Goal: Task Accomplishment & Management: Complete application form

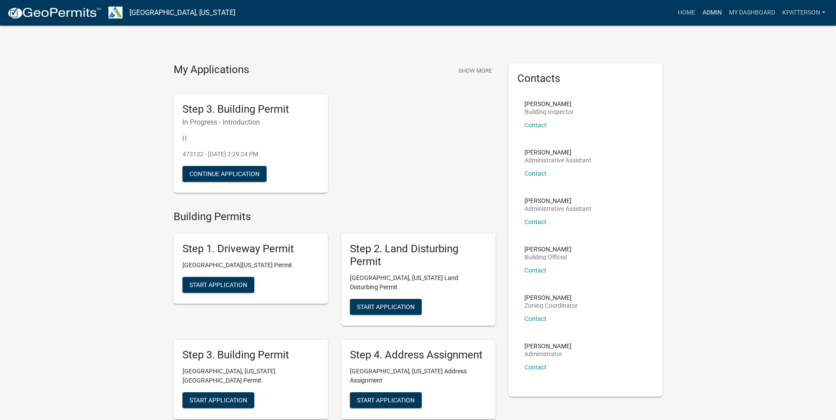
click at [705, 11] on link "Admin" at bounding box center [712, 12] width 26 height 17
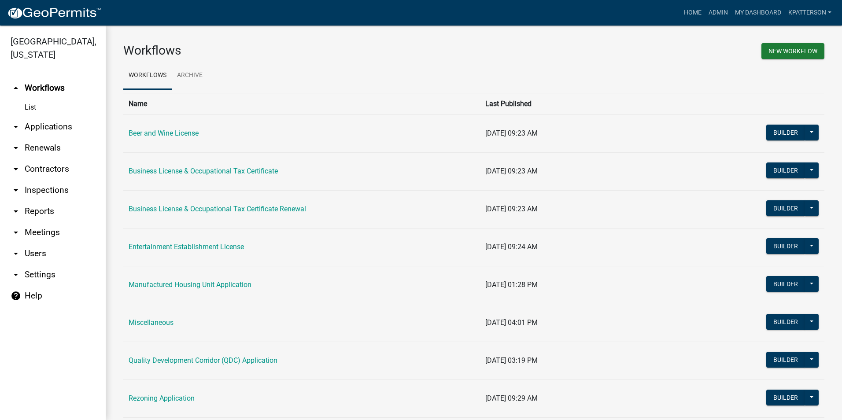
click at [75, 116] on link "arrow_drop_down Applications" at bounding box center [53, 126] width 106 height 21
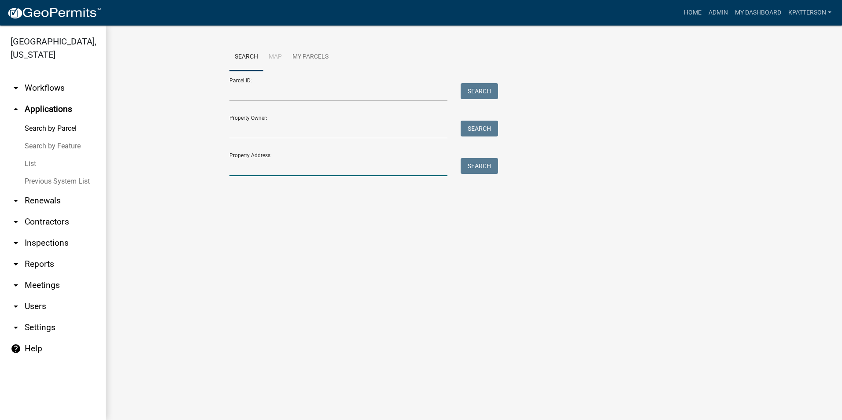
click at [279, 170] on input "Property Address:" at bounding box center [339, 167] width 218 height 18
type input "[STREET_ADDRESS]"
type input "[PERSON_NAME]"
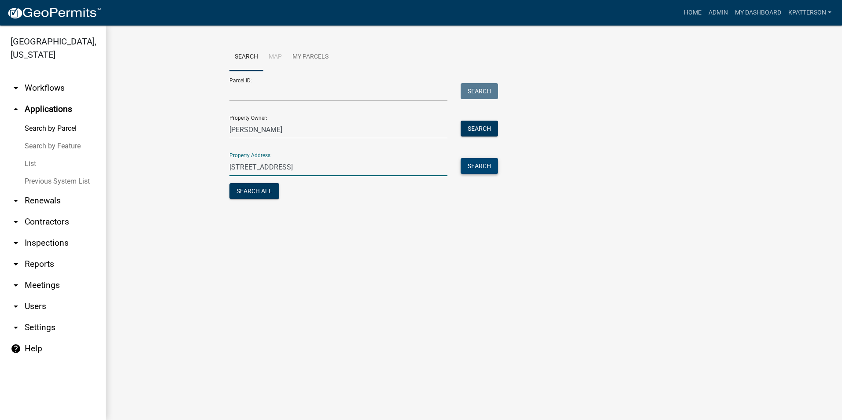
click at [476, 167] on button "Search" at bounding box center [479, 166] width 37 height 16
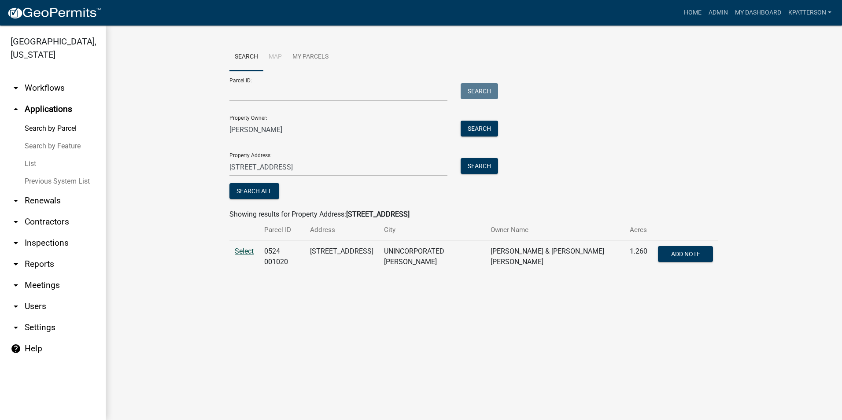
click at [254, 253] on span "Select" at bounding box center [244, 251] width 19 height 8
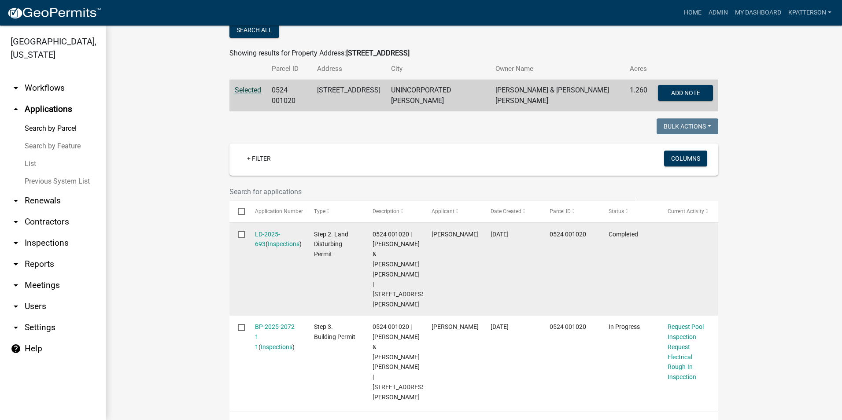
scroll to position [176, 0]
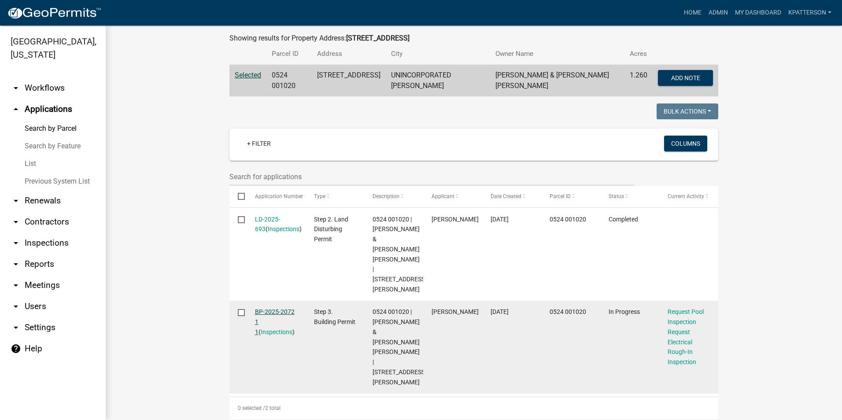
click at [279, 308] on link "BP-2025-2072 1 1" at bounding box center [275, 321] width 40 height 27
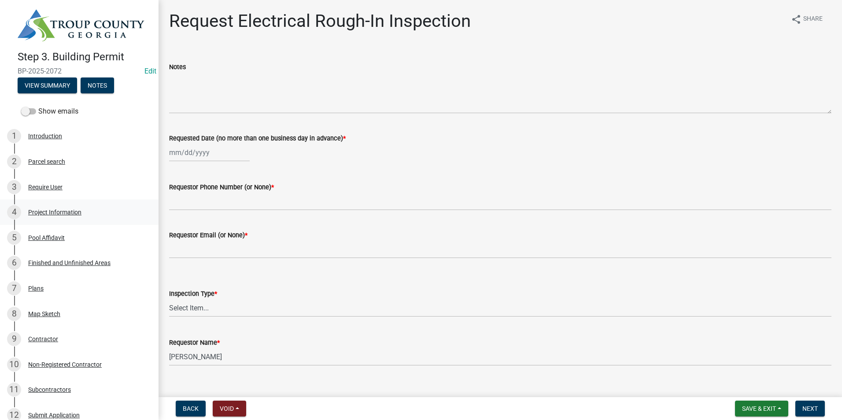
click at [70, 209] on div "Project Information" at bounding box center [54, 212] width 53 height 6
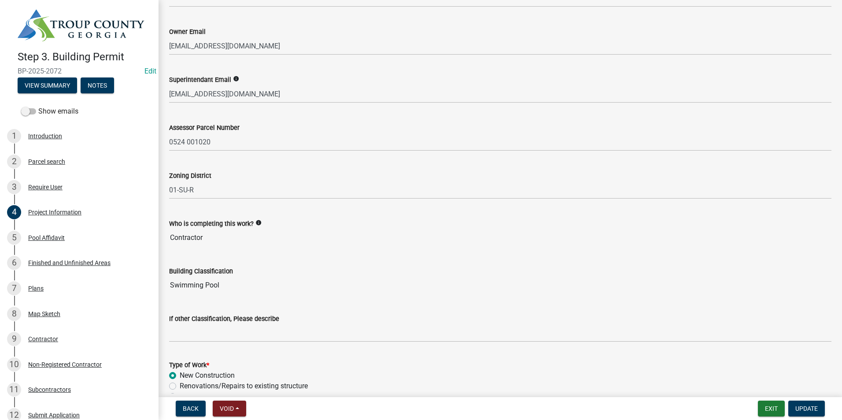
scroll to position [529, 0]
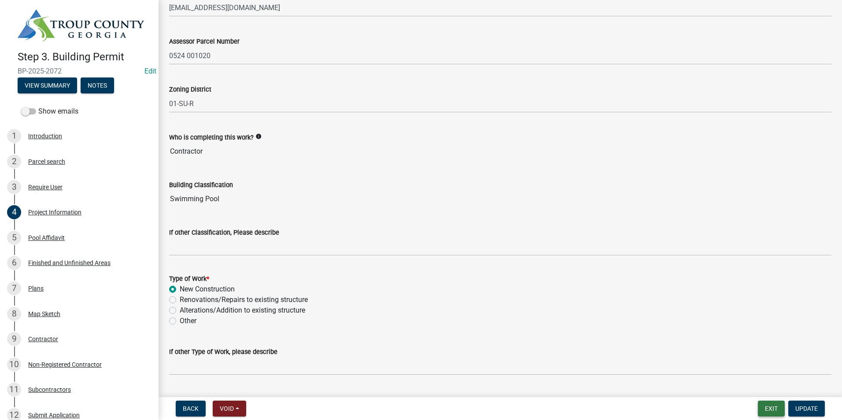
click at [764, 408] on button "Exit" at bounding box center [771, 409] width 27 height 16
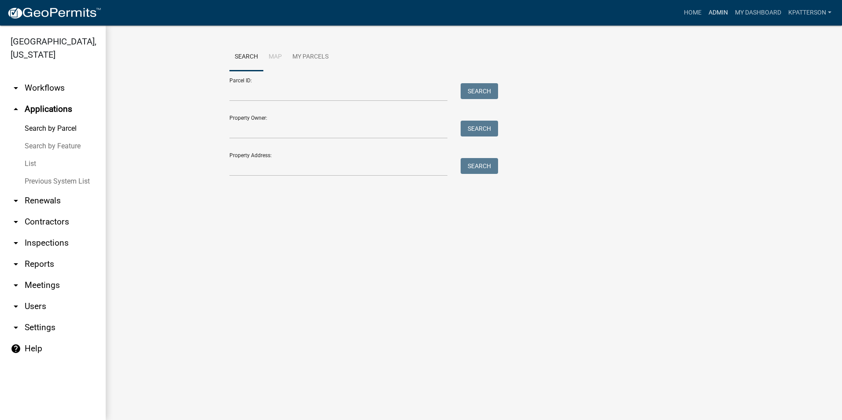
click at [709, 11] on link "Admin" at bounding box center [718, 12] width 26 height 17
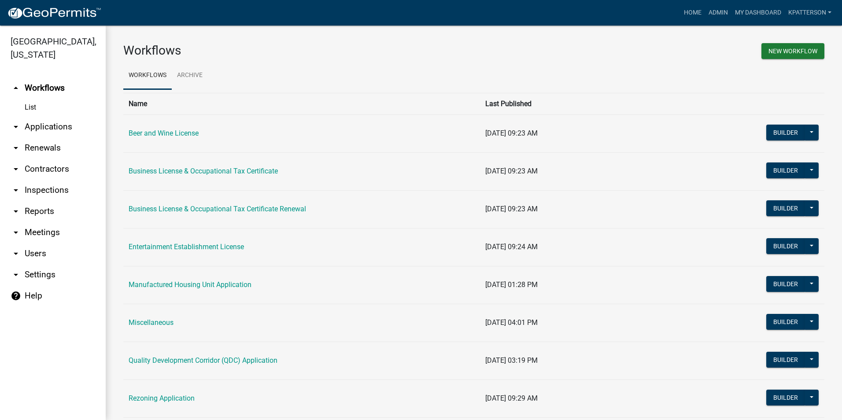
click at [41, 116] on link "arrow_drop_down Applications" at bounding box center [53, 126] width 106 height 21
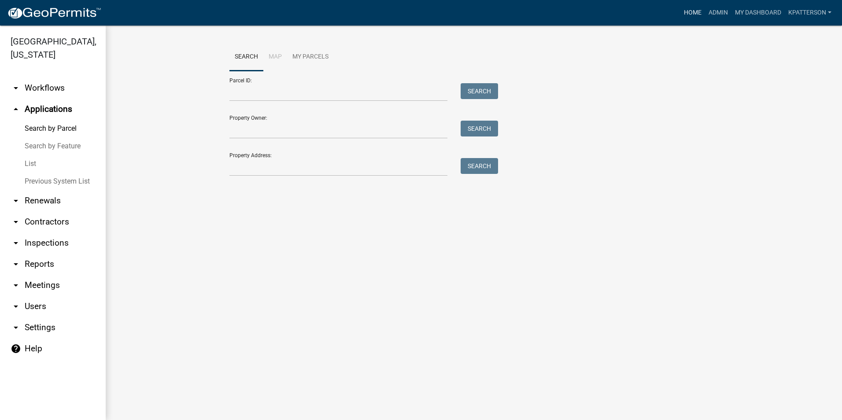
click at [697, 11] on link "Home" at bounding box center [693, 12] width 25 height 17
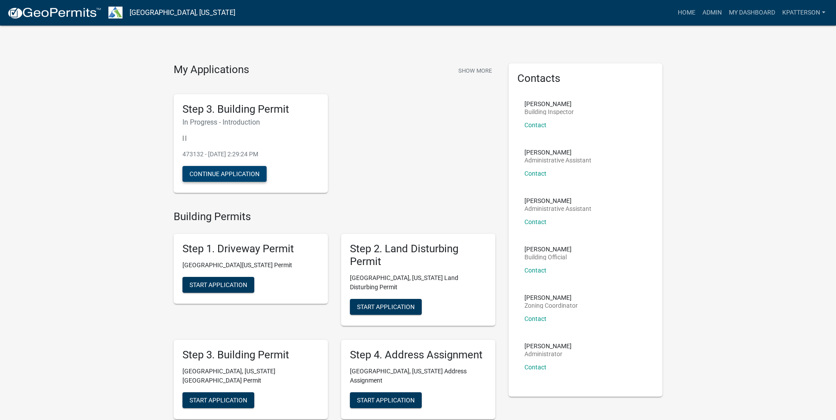
click at [242, 168] on button "Continue Application" at bounding box center [224, 174] width 84 height 16
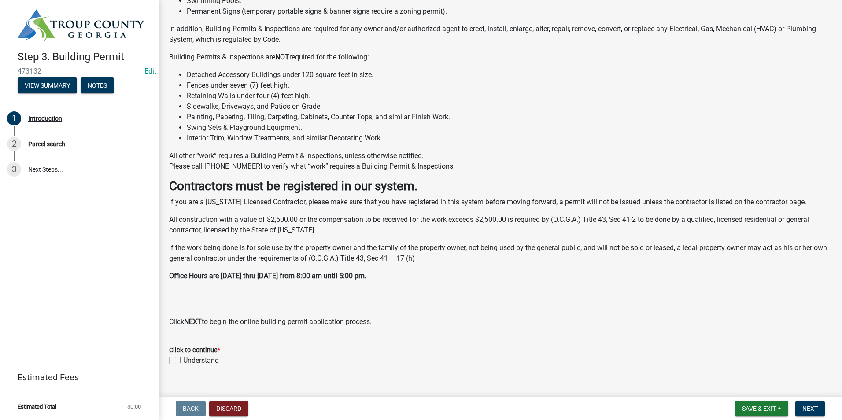
scroll to position [134, 0]
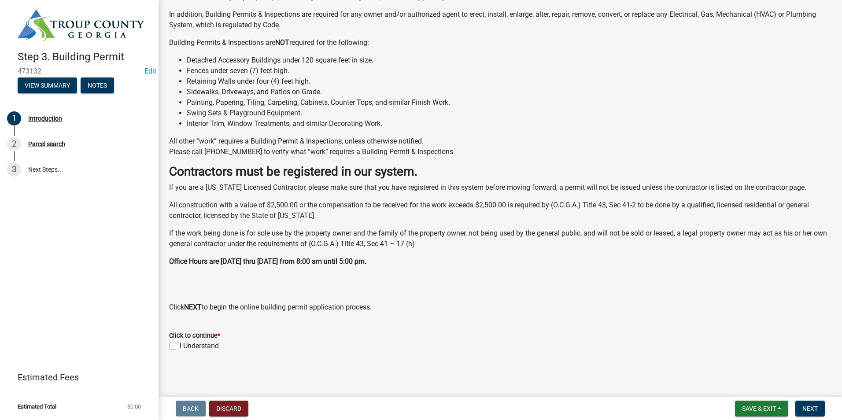
click at [180, 343] on label "I Understand" at bounding box center [199, 346] width 39 height 11
click at [180, 343] on input "I Understand" at bounding box center [183, 344] width 6 height 6
checkbox input "true"
click at [819, 414] on button "Next" at bounding box center [811, 409] width 30 height 16
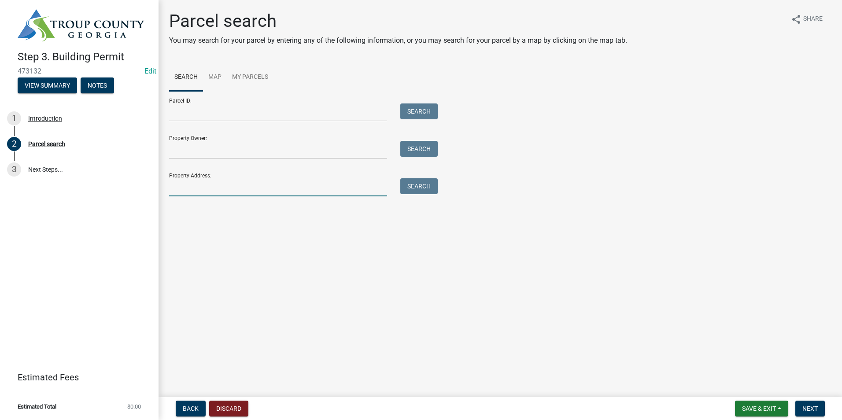
click at [285, 183] on input "Property Address:" at bounding box center [278, 187] width 218 height 18
click at [207, 115] on input "Parcel ID:" at bounding box center [278, 113] width 218 height 18
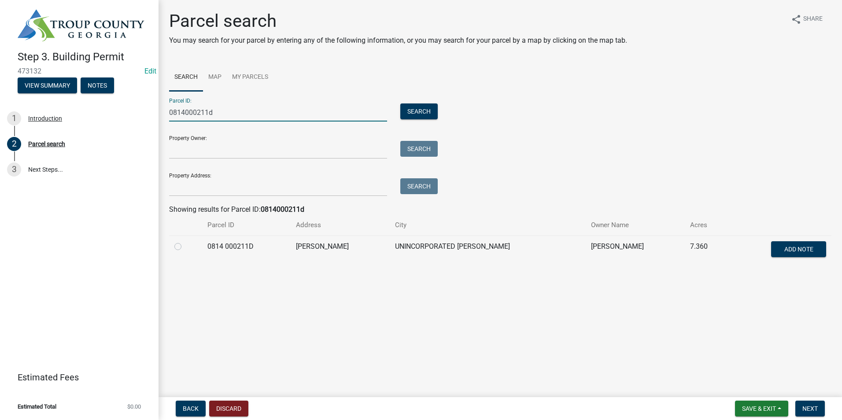
type input "0814000211d"
click at [185, 241] on label at bounding box center [185, 241] width 0 height 0
click at [185, 247] on 000211D "radio" at bounding box center [188, 244] width 6 height 6
radio 000211D "true"
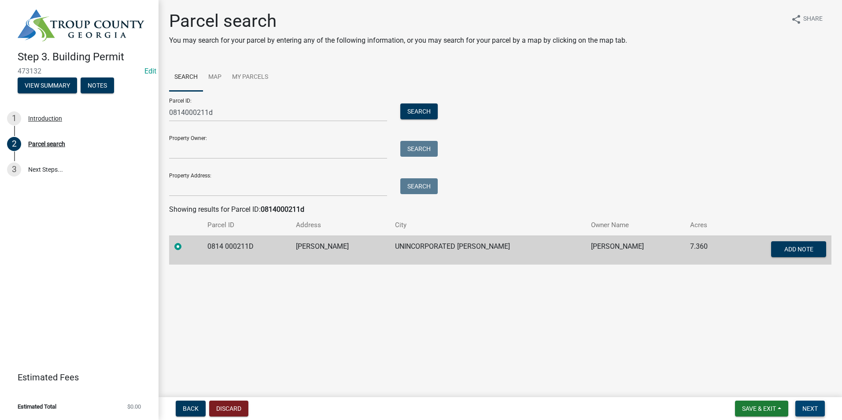
click at [818, 407] on span "Next" at bounding box center [810, 408] width 15 height 7
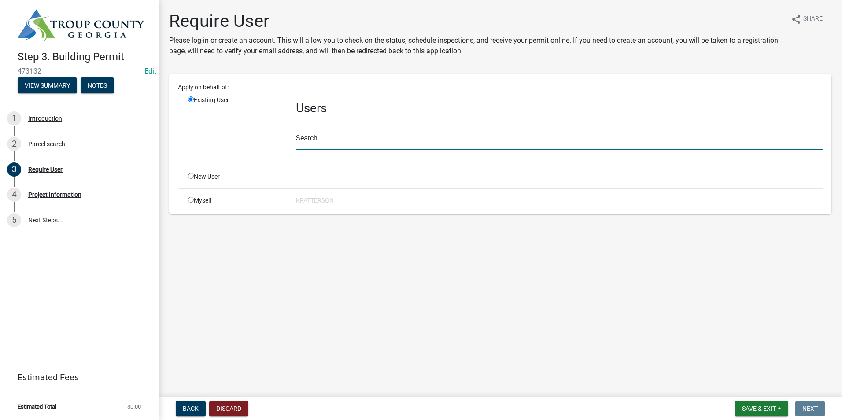
click at [335, 139] on input "text" at bounding box center [559, 141] width 527 height 18
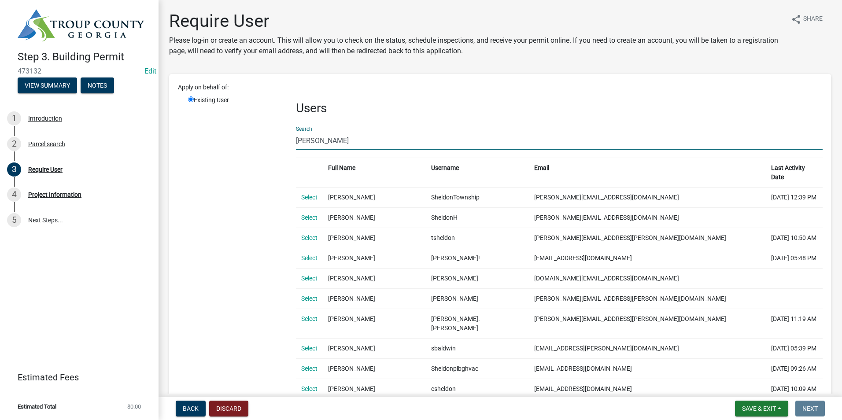
type input "[PERSON_NAME]"
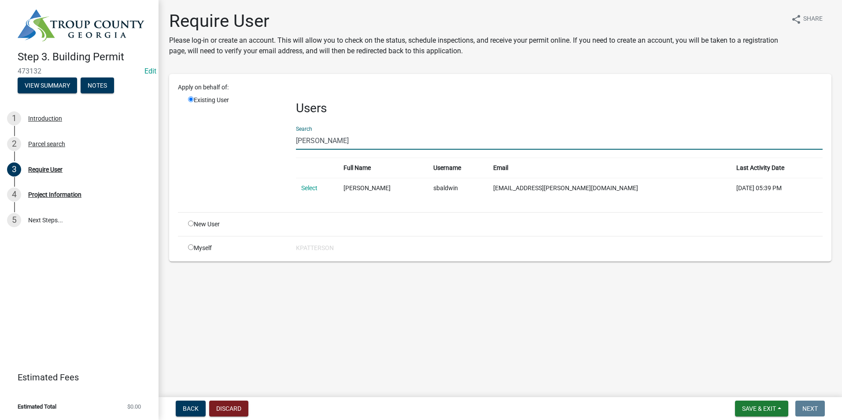
drag, startPoint x: 310, startPoint y: 187, endPoint x: 315, endPoint y: 188, distance: 5.3
click at [310, 187] on link "Select" at bounding box center [309, 188] width 16 height 7
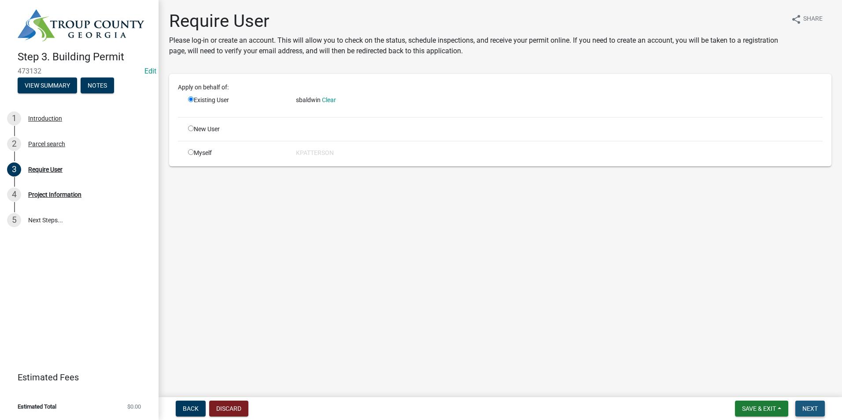
click at [807, 412] on span "Next" at bounding box center [810, 408] width 15 height 7
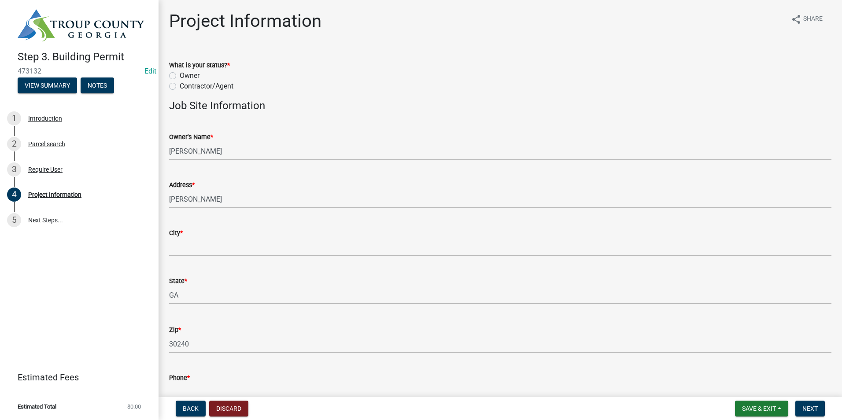
click at [180, 76] on label "Owner" at bounding box center [190, 75] width 20 height 11
click at [180, 76] on input "Owner" at bounding box center [183, 73] width 6 height 6
radio input "true"
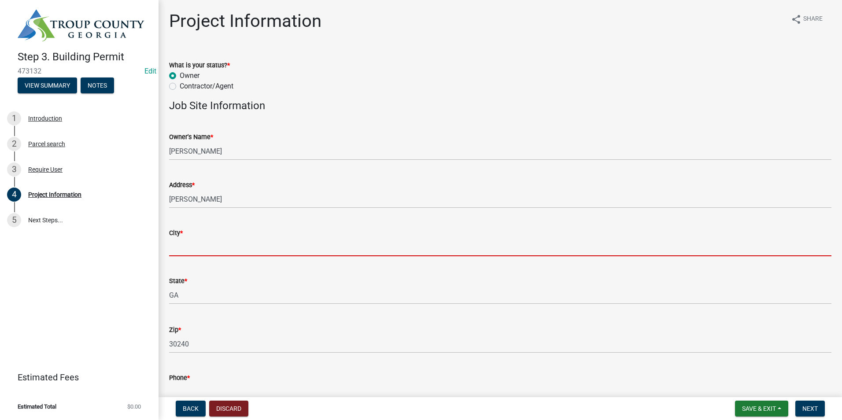
click at [221, 238] on input "City *" at bounding box center [500, 247] width 663 height 18
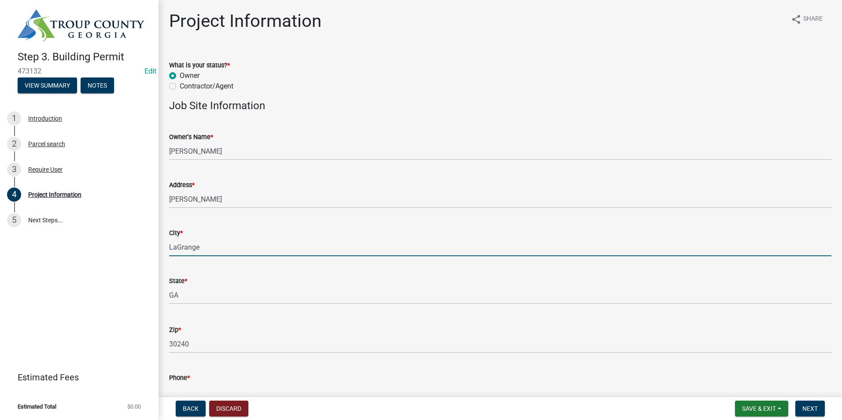
type input "LaGrange"
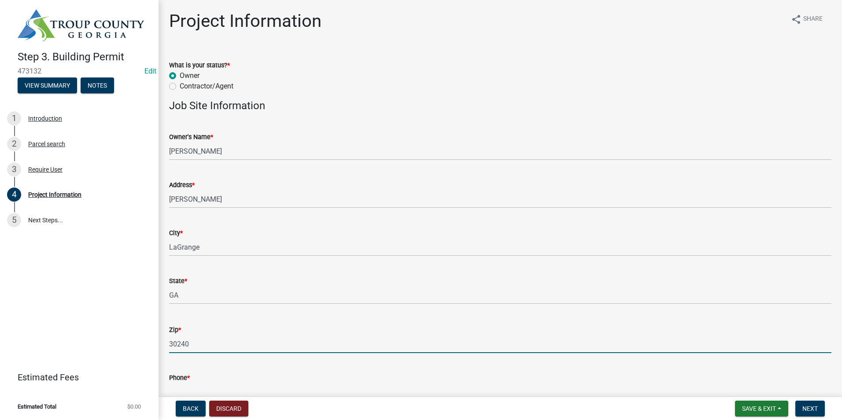
scroll to position [7, 0]
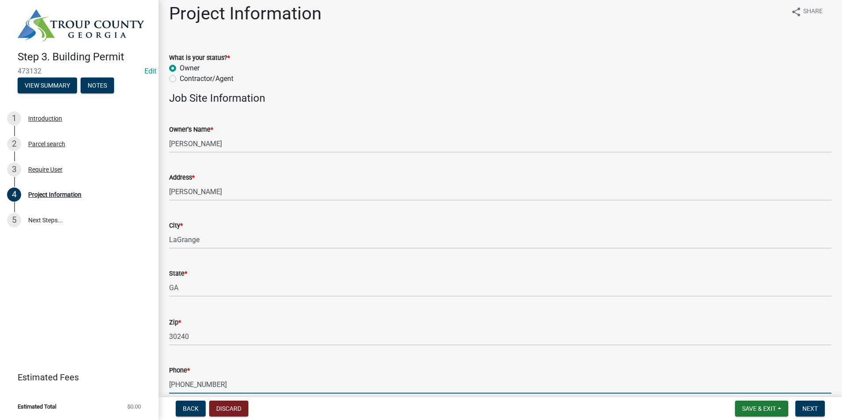
type input "[PHONE_NUMBER]"
click at [263, 227] on div "City *" at bounding box center [500, 225] width 663 height 11
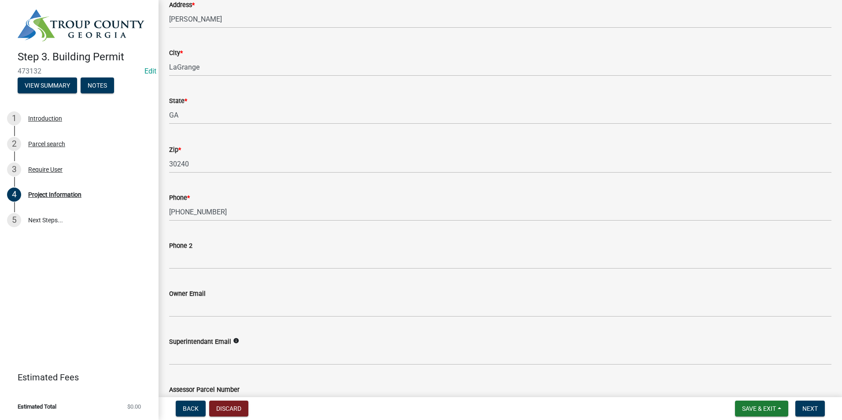
scroll to position [184, 0]
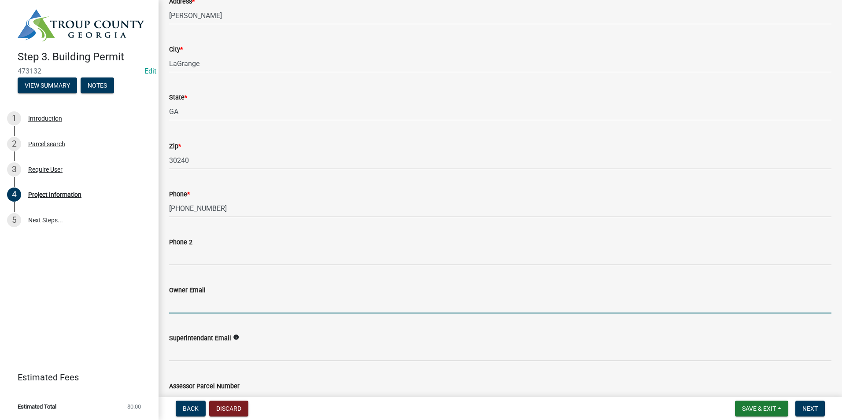
click at [197, 304] on input "Owner Email" at bounding box center [500, 305] width 663 height 18
type input "[EMAIL_ADDRESS][PERSON_NAME][DOMAIN_NAME]"
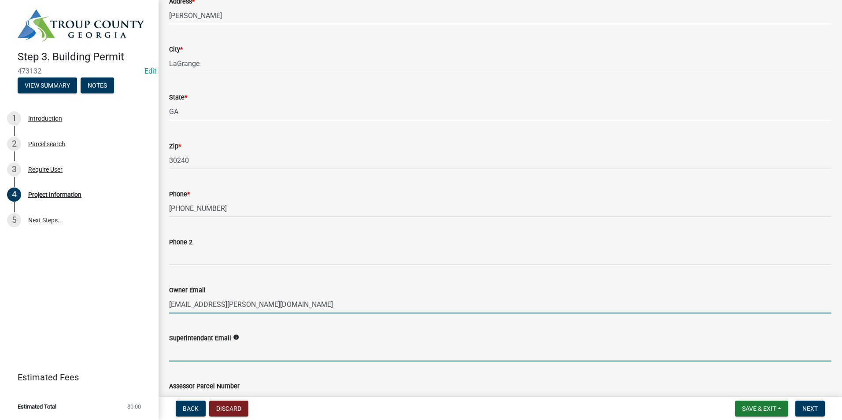
type input "[EMAIL_ADDRESS][PERSON_NAME][DOMAIN_NAME]"
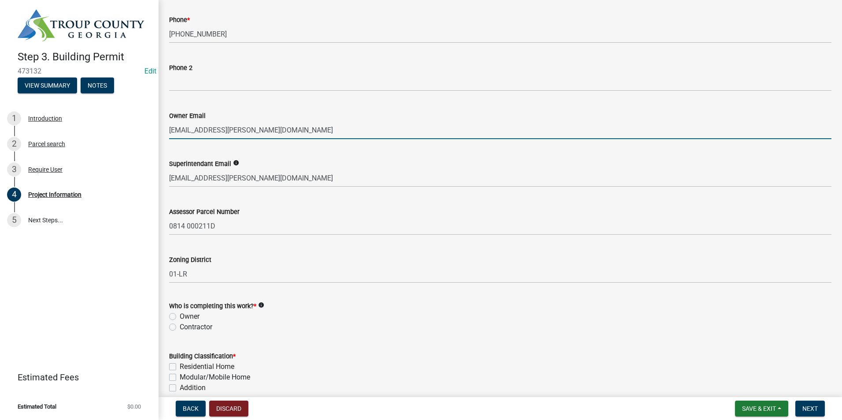
scroll to position [360, 0]
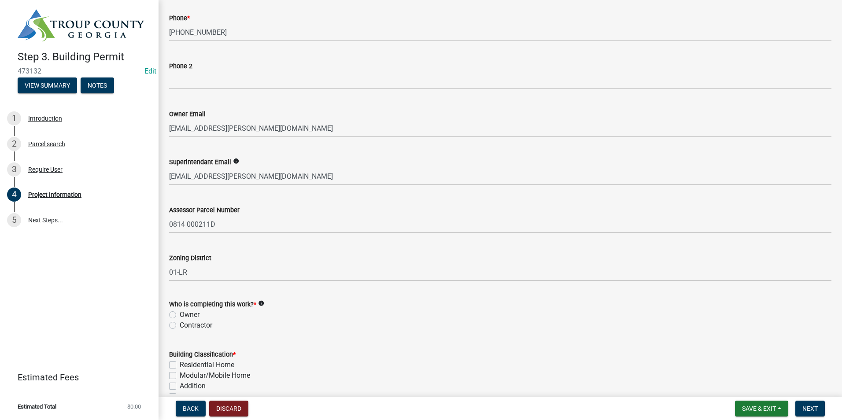
click at [180, 312] on label "Owner" at bounding box center [190, 315] width 20 height 11
click at [180, 312] on input "Owner" at bounding box center [183, 313] width 6 height 6
radio input "true"
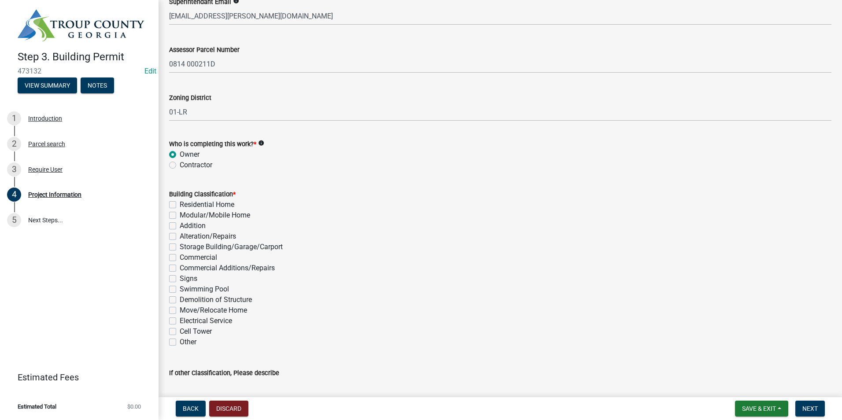
scroll to position [536, 0]
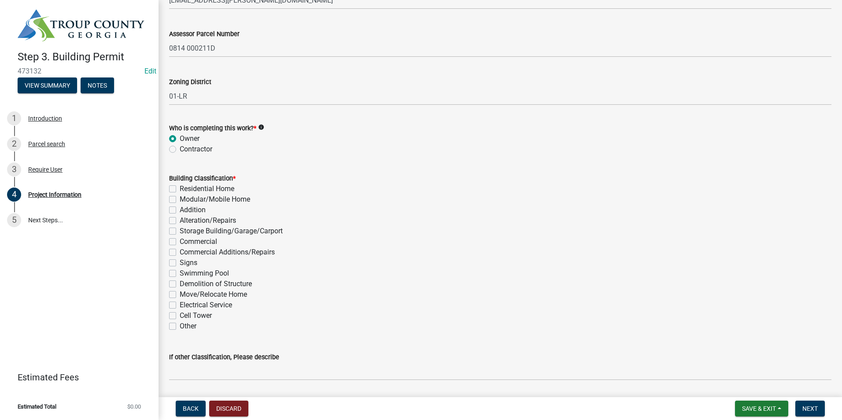
click at [180, 187] on label "Residential Home" at bounding box center [207, 189] width 55 height 11
click at [180, 187] on input "Residential Home" at bounding box center [183, 187] width 6 height 6
checkbox input "true"
checkbox input "false"
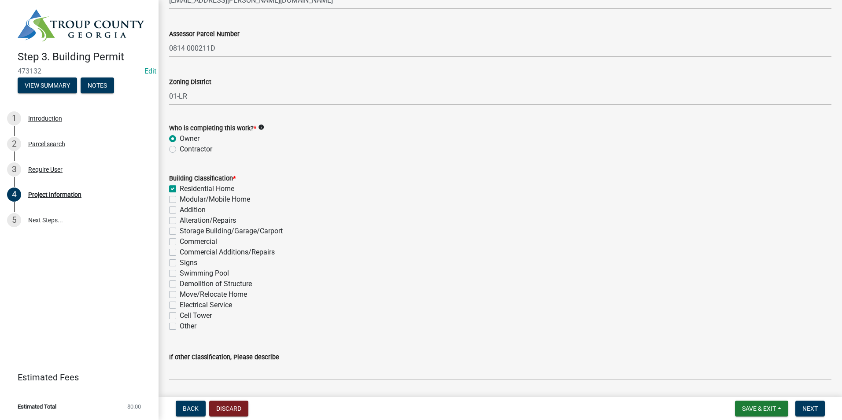
checkbox input "false"
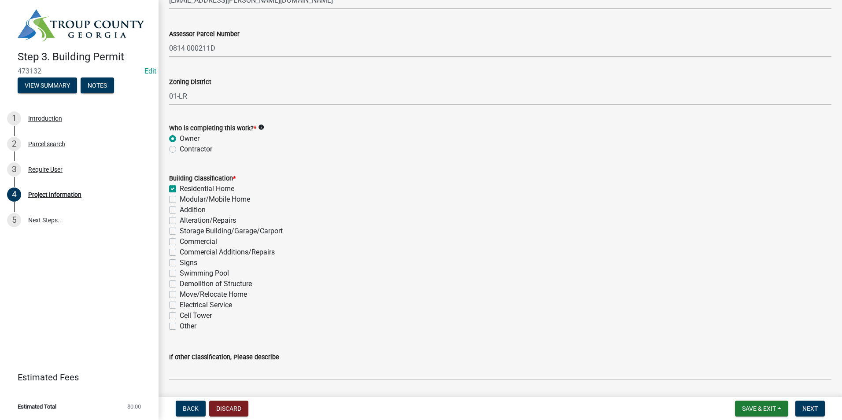
checkbox input "false"
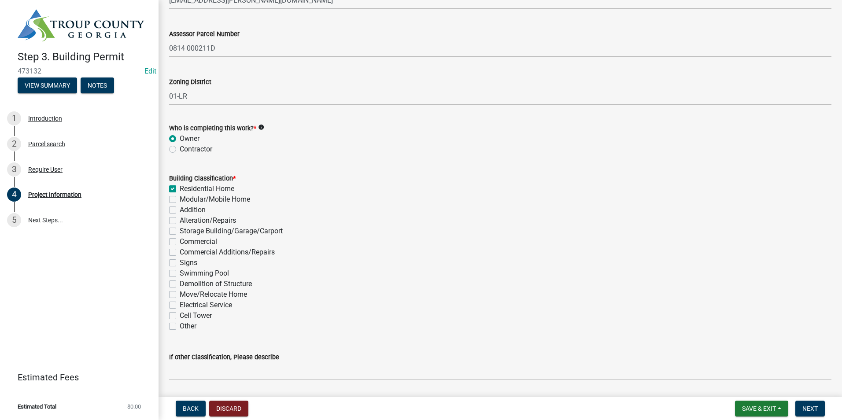
checkbox input "false"
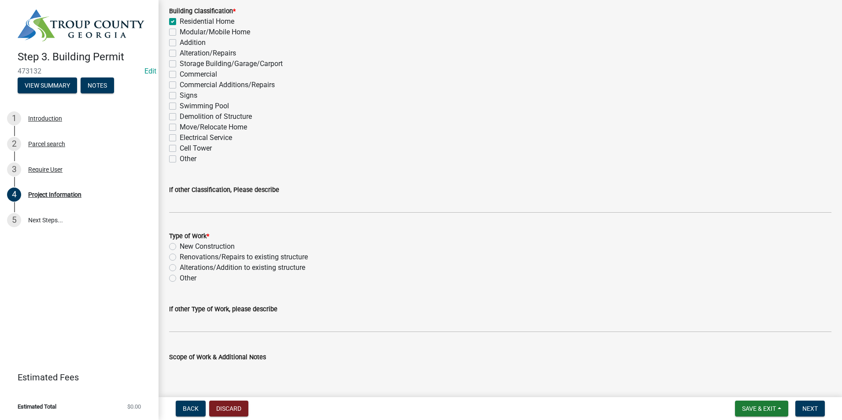
scroll to position [712, 0]
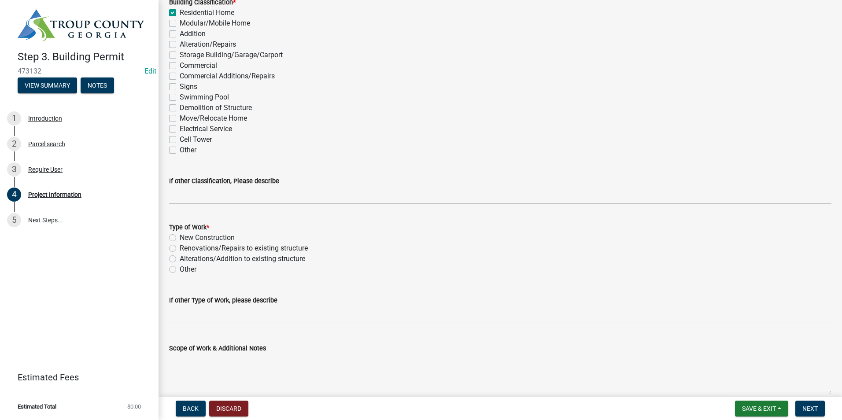
click at [180, 237] on label "New Construction" at bounding box center [207, 238] width 55 height 11
click at [180, 237] on input "New Construction" at bounding box center [183, 236] width 6 height 6
radio input "true"
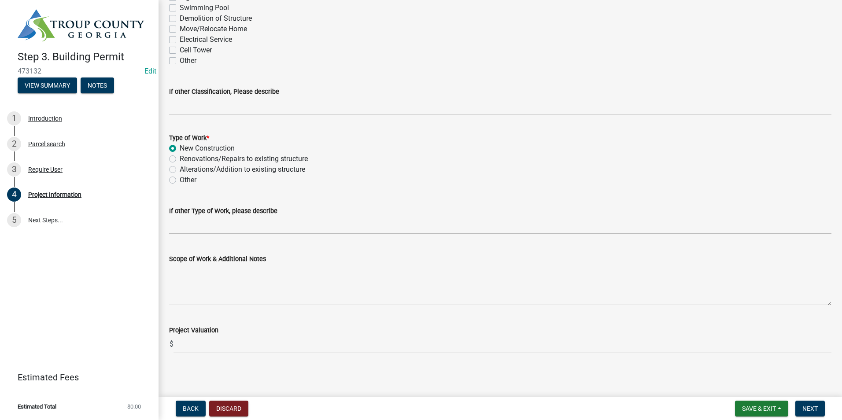
scroll to position [804, 0]
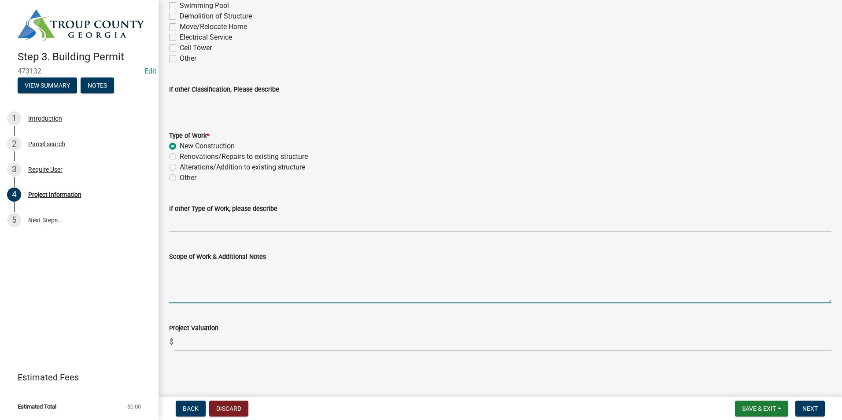
click at [190, 284] on textarea "Scope of Work & Additional Notes" at bounding box center [500, 282] width 663 height 41
type textarea "New Single Family Dwelling"
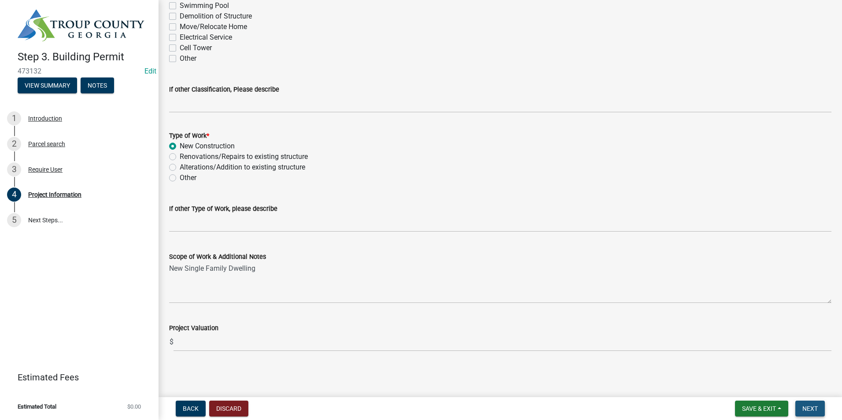
click at [821, 406] on button "Next" at bounding box center [811, 409] width 30 height 16
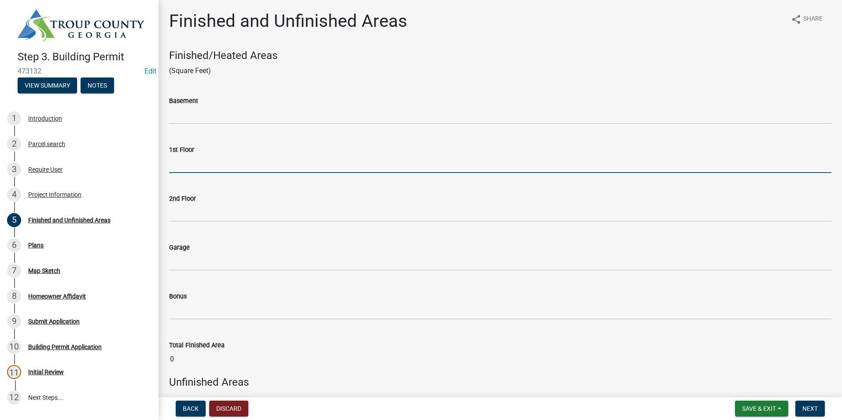
click at [197, 167] on input "text" at bounding box center [500, 164] width 663 height 18
type input "960"
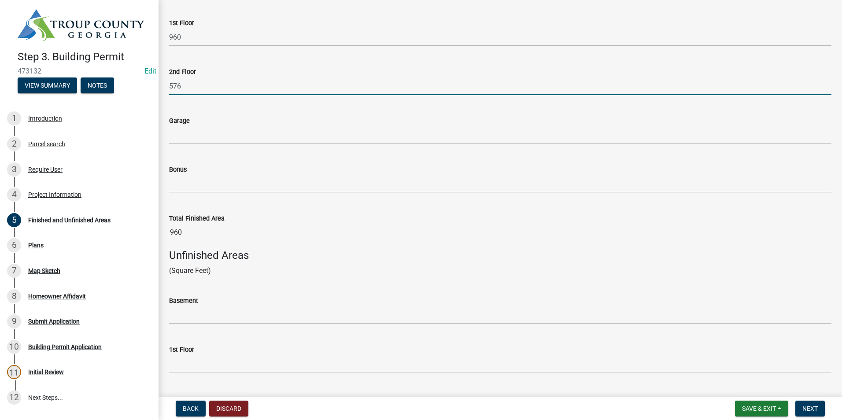
scroll to position [132, 0]
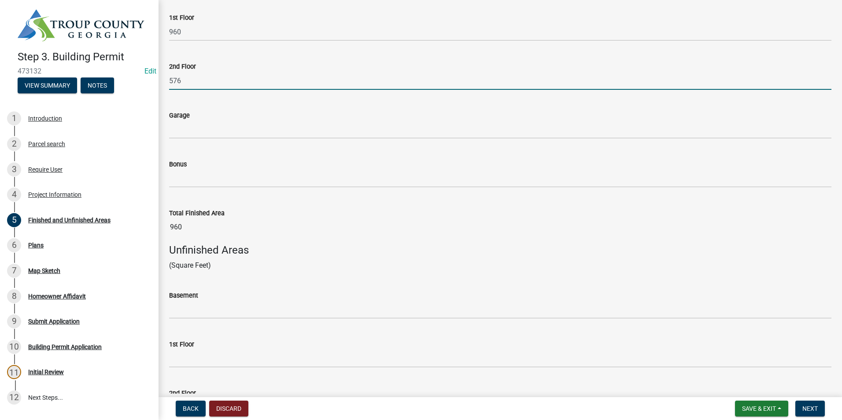
type input "576"
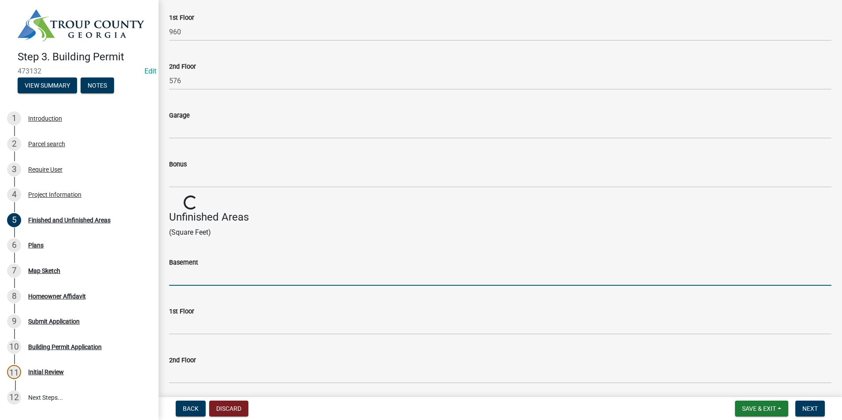
click at [225, 310] on wm-data-entity-input-list "Finished/Heated Areas (Square Feet) Basement 1st Floor 960 2nd Floor 576 Garage…" at bounding box center [500, 227] width 663 height 621
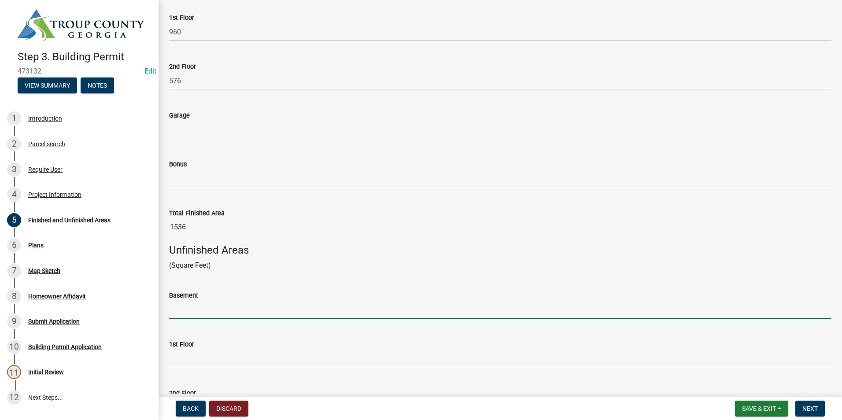
click at [380, 235] on input "1536" at bounding box center [500, 228] width 663 height 18
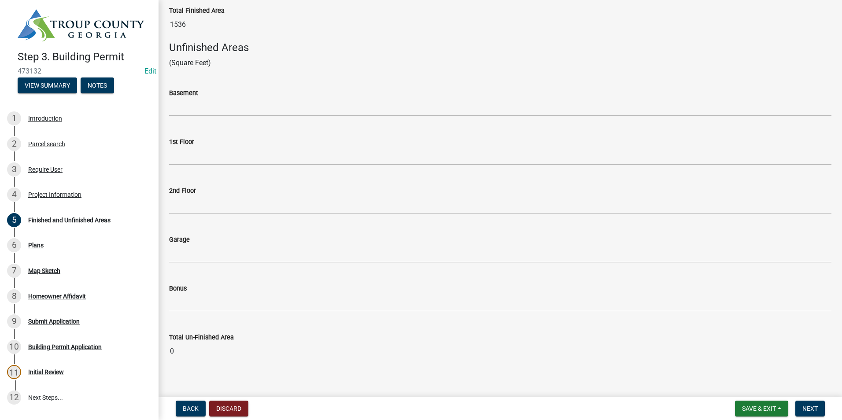
scroll to position [344, 0]
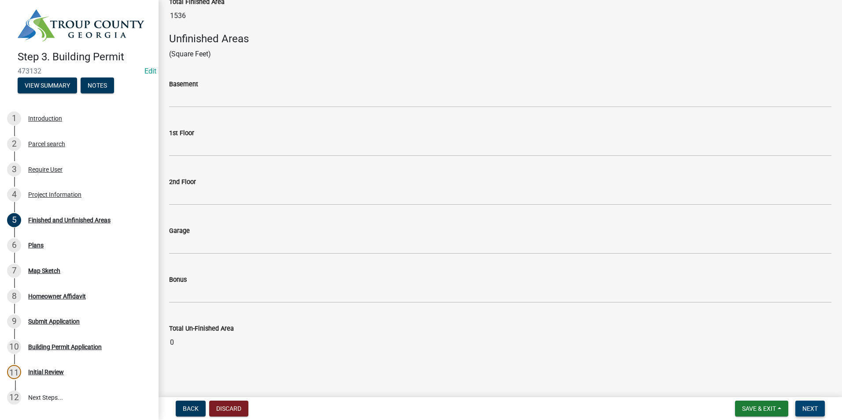
click at [804, 407] on span "Next" at bounding box center [810, 408] width 15 height 7
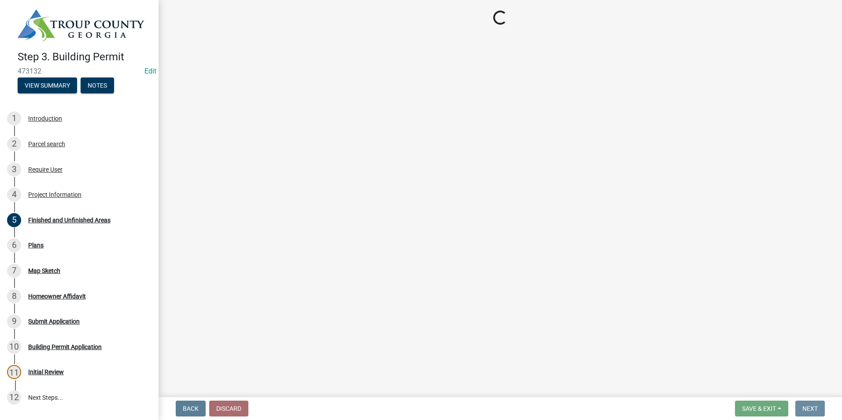
scroll to position [0, 0]
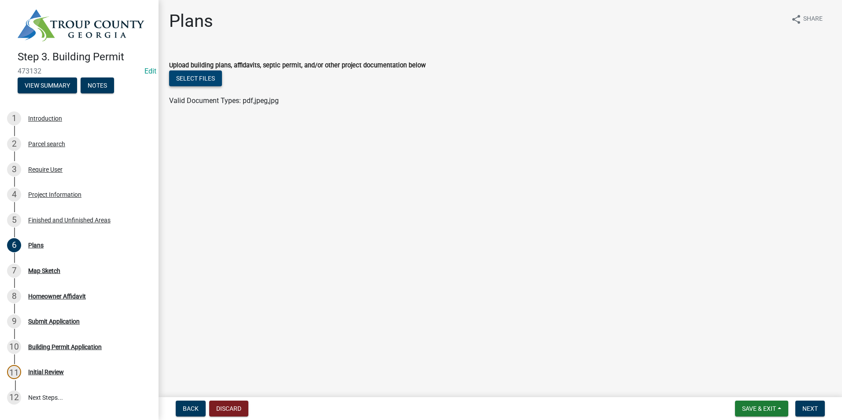
click at [206, 75] on button "Select files" at bounding box center [195, 78] width 53 height 16
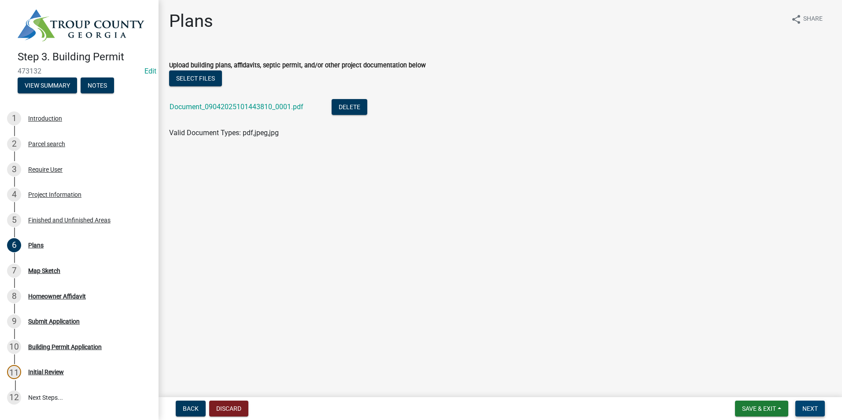
click at [806, 408] on span "Next" at bounding box center [810, 408] width 15 height 7
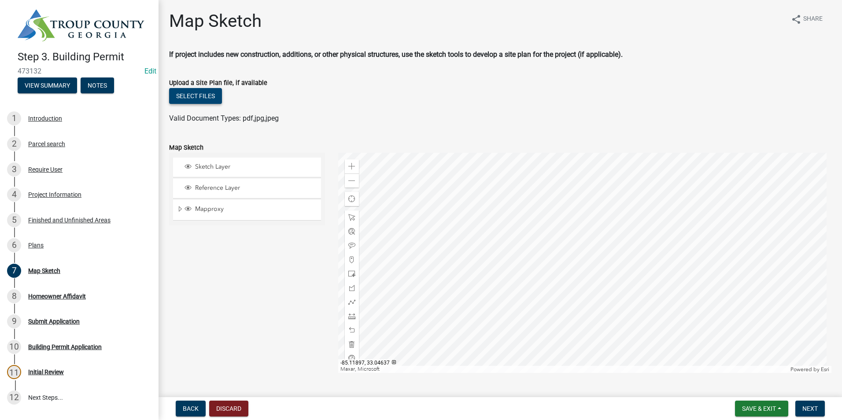
click at [187, 95] on button "Select files" at bounding box center [195, 96] width 53 height 16
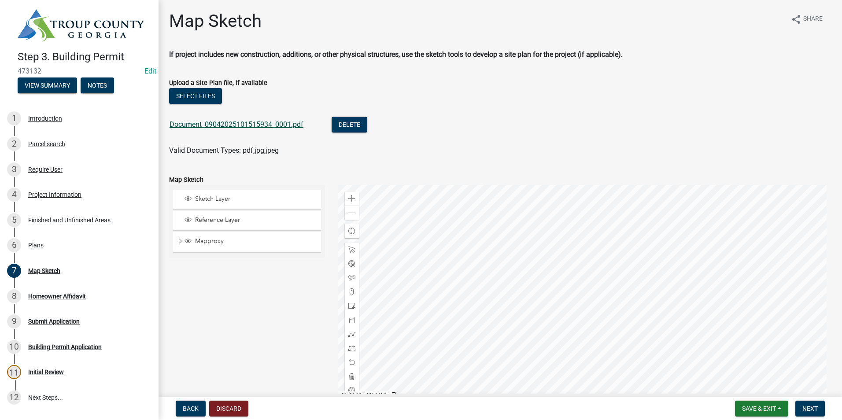
click at [211, 122] on link "Document_09042025101515934_0001.pdf" at bounding box center [237, 124] width 134 height 8
click at [810, 407] on span "Next" at bounding box center [810, 408] width 15 height 7
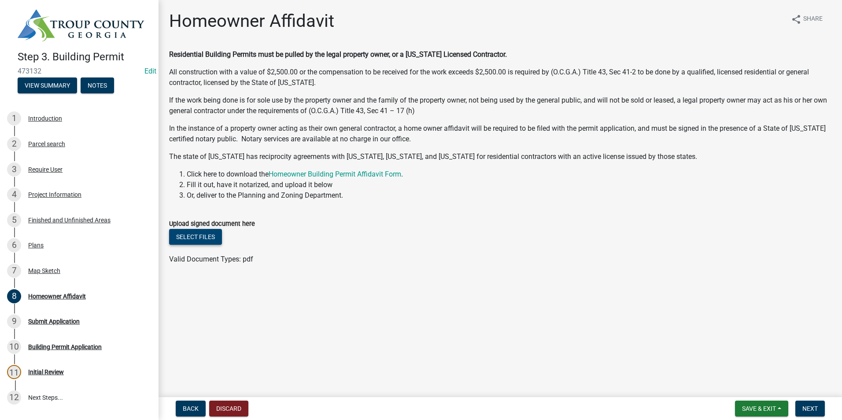
click at [212, 230] on button "Select files" at bounding box center [195, 237] width 53 height 16
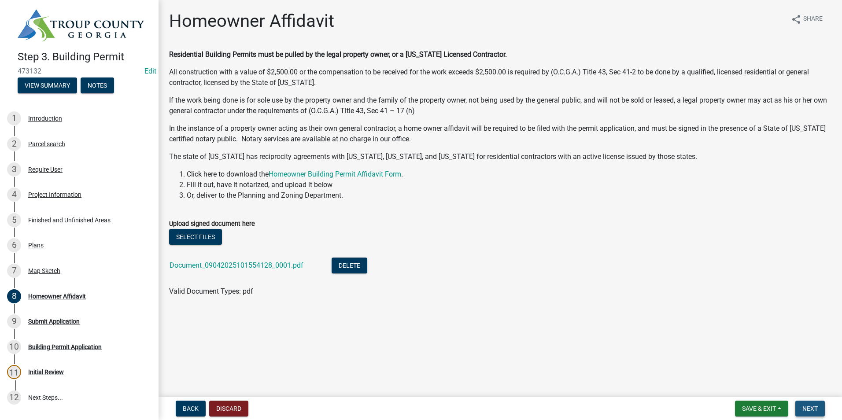
click at [808, 408] on span "Next" at bounding box center [810, 408] width 15 height 7
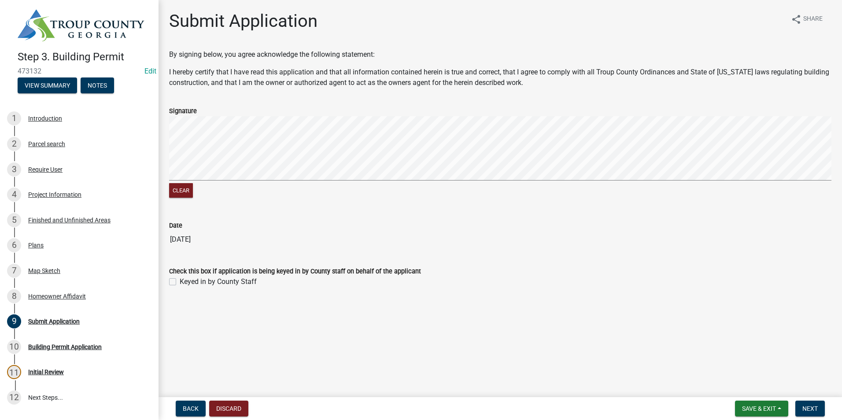
drag, startPoint x: 172, startPoint y: 281, endPoint x: 178, endPoint y: 282, distance: 5.9
click at [180, 280] on label "Keyed in by County Staff" at bounding box center [218, 282] width 77 height 11
click at [180, 280] on input "Keyed in by County Staff" at bounding box center [183, 280] width 6 height 6
checkbox input "true"
click at [812, 408] on span "Next" at bounding box center [810, 408] width 15 height 7
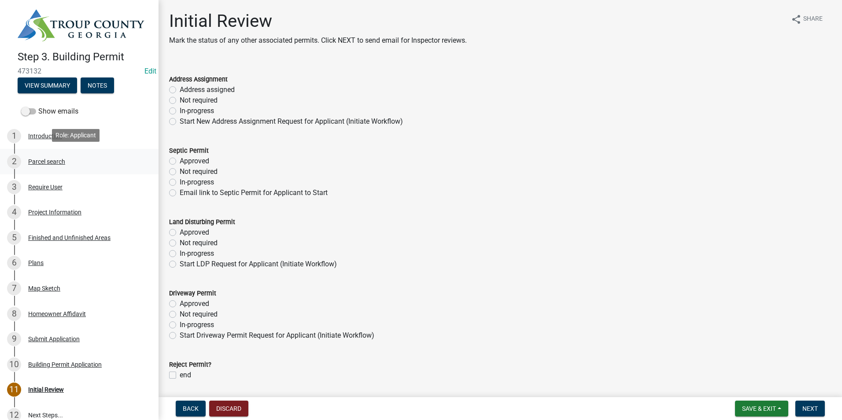
click at [70, 170] on link "2 Parcel search" at bounding box center [79, 162] width 159 height 26
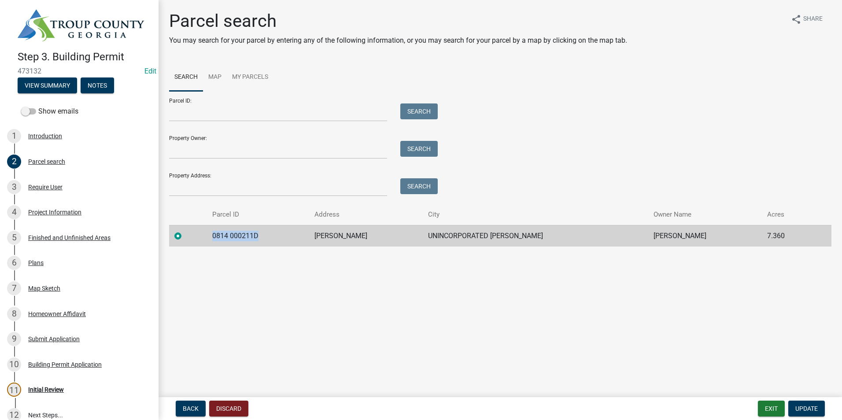
drag, startPoint x: 274, startPoint y: 233, endPoint x: 215, endPoint y: 243, distance: 59.5
click at [215, 243] on td "0814 000211D" at bounding box center [258, 236] width 102 height 22
copy td "0814 000211D"
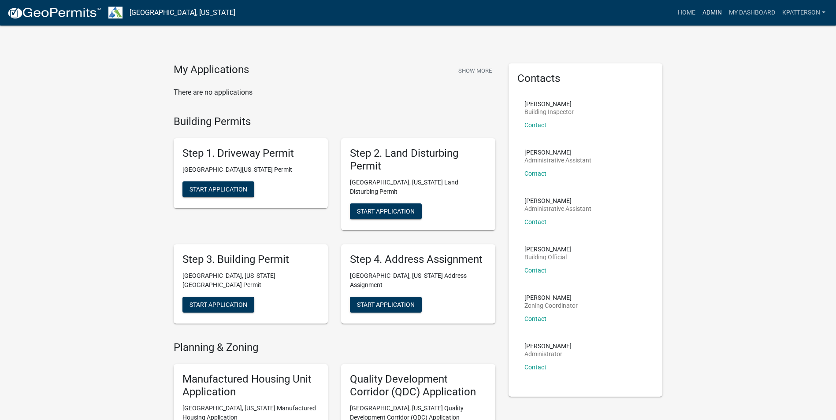
drag, startPoint x: 708, startPoint y: 9, endPoint x: 704, endPoint y: 13, distance: 6.0
click at [708, 9] on link "Admin" at bounding box center [712, 12] width 26 height 17
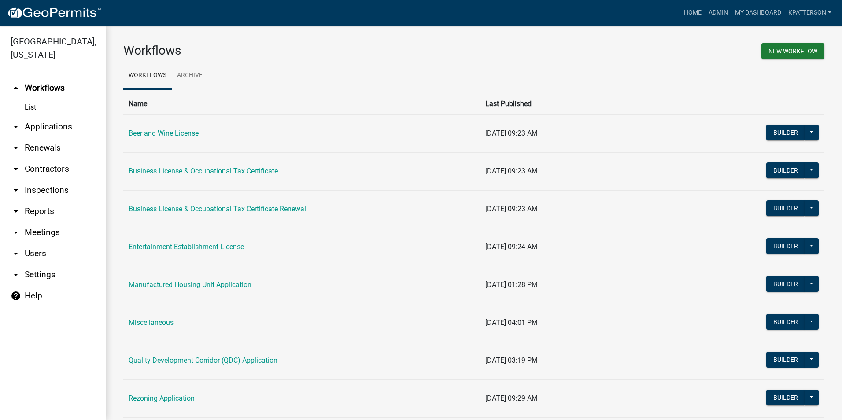
click at [67, 116] on link "arrow_drop_down Applications" at bounding box center [53, 126] width 106 height 21
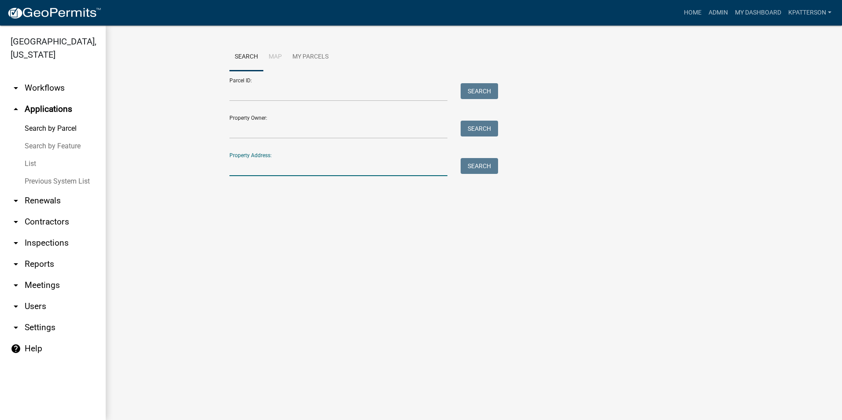
paste input "[STREET_ADDRESS][PERSON_NAME]"
type input "[STREET_ADDRESS][PERSON_NAME]"
click at [472, 168] on button "Search" at bounding box center [479, 166] width 37 height 16
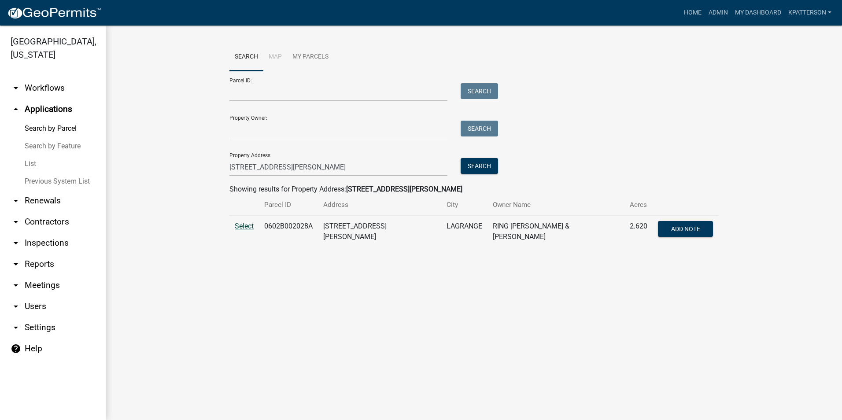
click at [249, 226] on span "Select" at bounding box center [244, 226] width 19 height 8
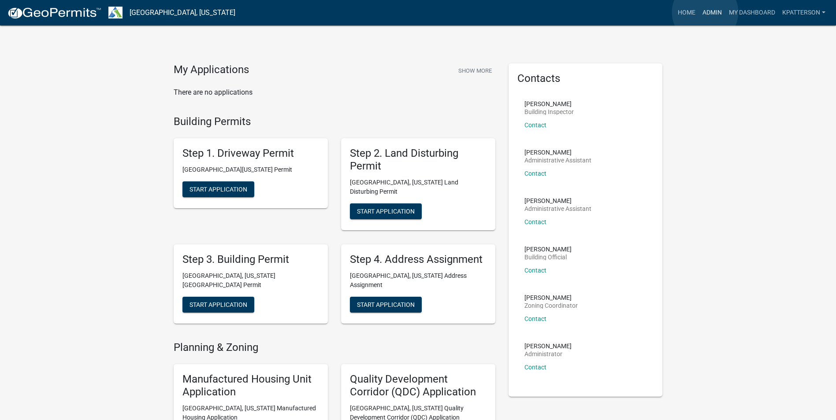
click at [705, 12] on link "Admin" at bounding box center [712, 12] width 26 height 17
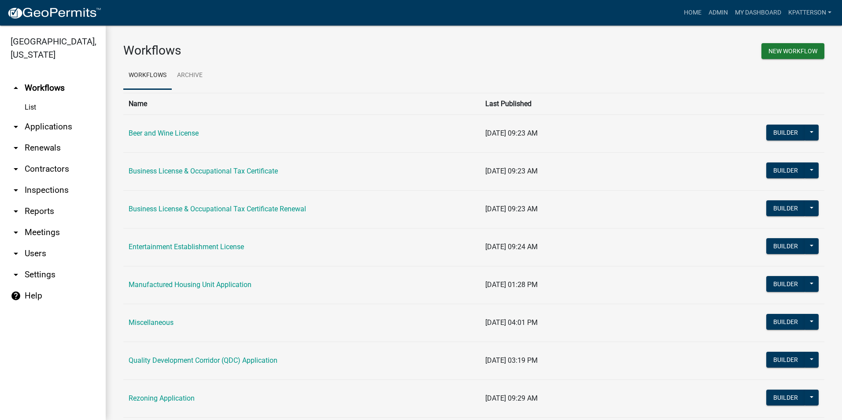
click at [37, 116] on link "arrow_drop_down Applications" at bounding box center [53, 126] width 106 height 21
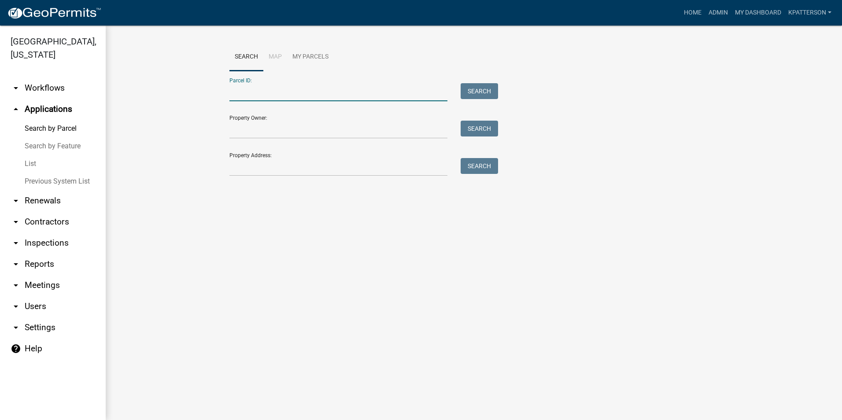
paste input "0814 000211D"
type input "0814 000211D"
click at [464, 90] on button "Search" at bounding box center [479, 91] width 37 height 16
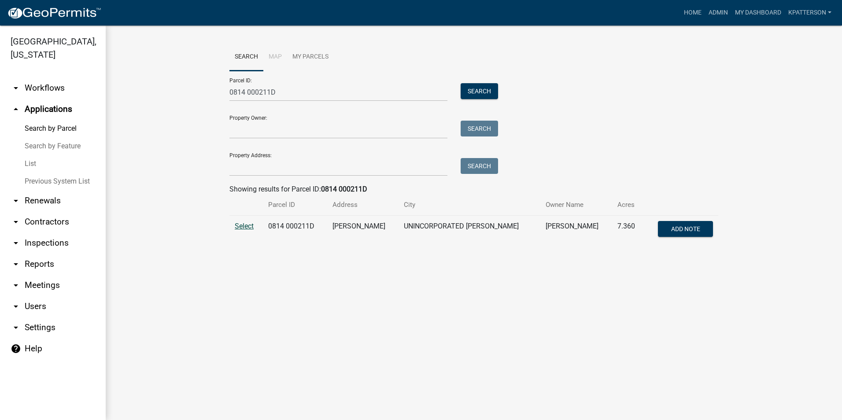
click at [239, 226] on span "Select" at bounding box center [244, 226] width 19 height 8
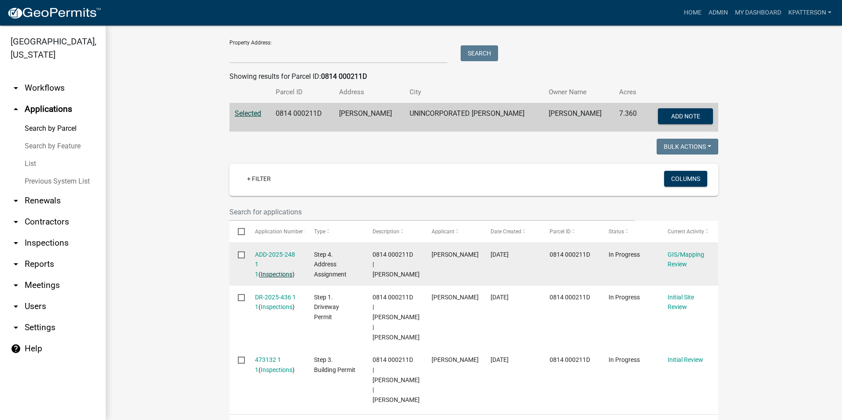
scroll to position [176, 0]
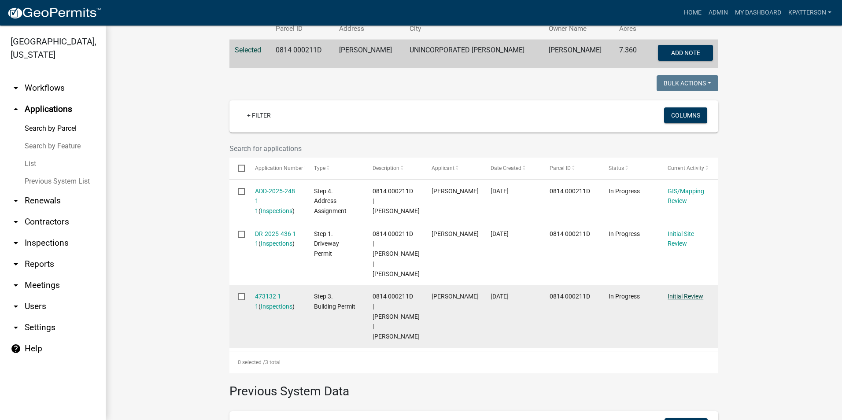
click at [681, 293] on link "Initial Review" at bounding box center [686, 296] width 36 height 7
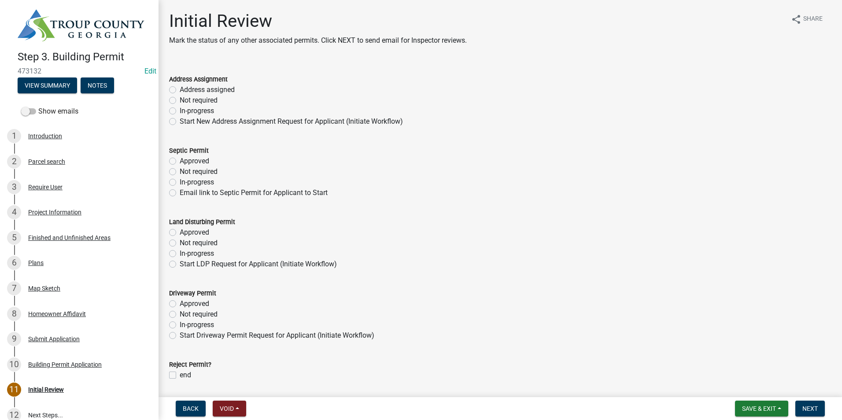
click at [177, 160] on div "Approved" at bounding box center [500, 161] width 663 height 11
click at [180, 160] on label "Approved" at bounding box center [195, 161] width 30 height 11
click at [180, 160] on input "Approved" at bounding box center [183, 159] width 6 height 6
radio input "true"
click at [180, 108] on label "In-progress" at bounding box center [197, 111] width 34 height 11
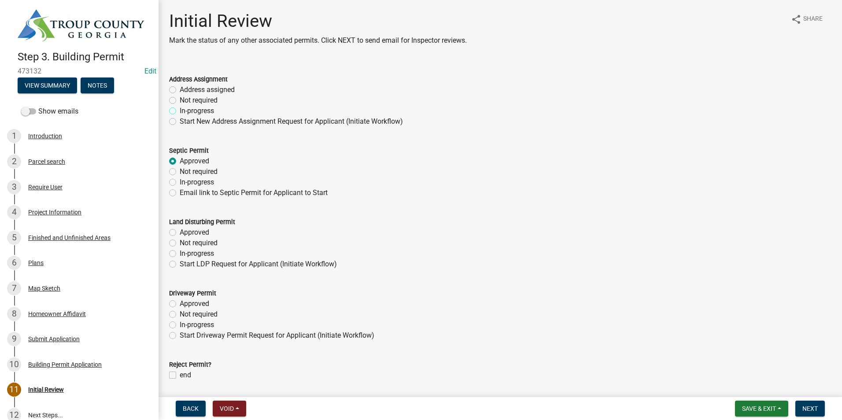
click at [180, 108] on input "In-progress" at bounding box center [183, 109] width 6 height 6
radio input "true"
click at [180, 241] on label "Not required" at bounding box center [199, 243] width 38 height 11
click at [180, 241] on input "Not required" at bounding box center [183, 241] width 6 height 6
radio input "true"
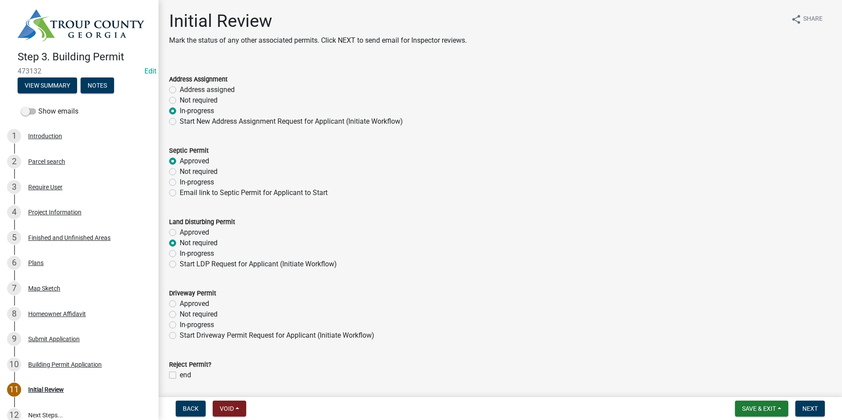
click at [180, 326] on label "In-progress" at bounding box center [197, 325] width 34 height 11
click at [180, 326] on input "In-progress" at bounding box center [183, 323] width 6 height 6
radio input "true"
click at [812, 409] on span "Next" at bounding box center [810, 408] width 15 height 7
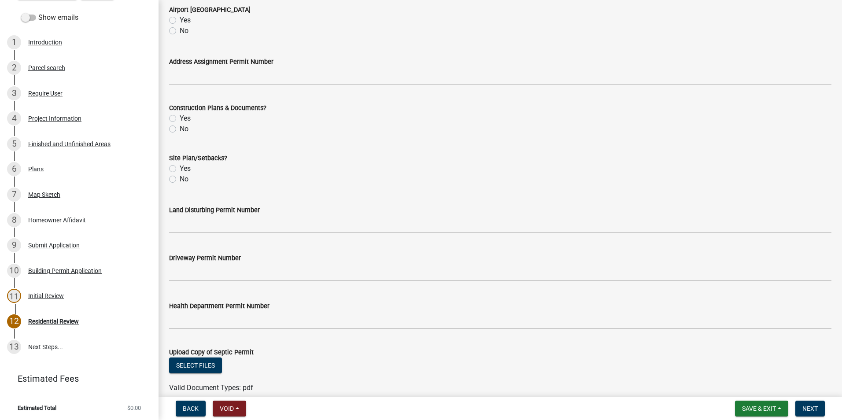
scroll to position [220, 0]
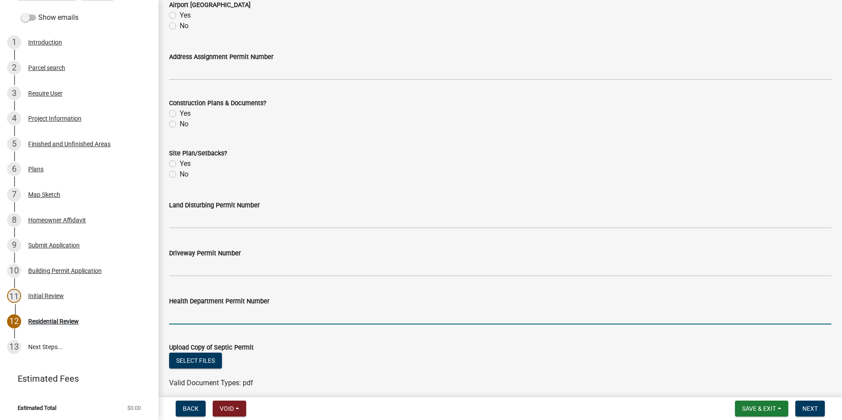
click at [197, 317] on input "Health Department Permit Number" at bounding box center [500, 316] width 663 height 18
type input "o"
type input "OSC14104351"
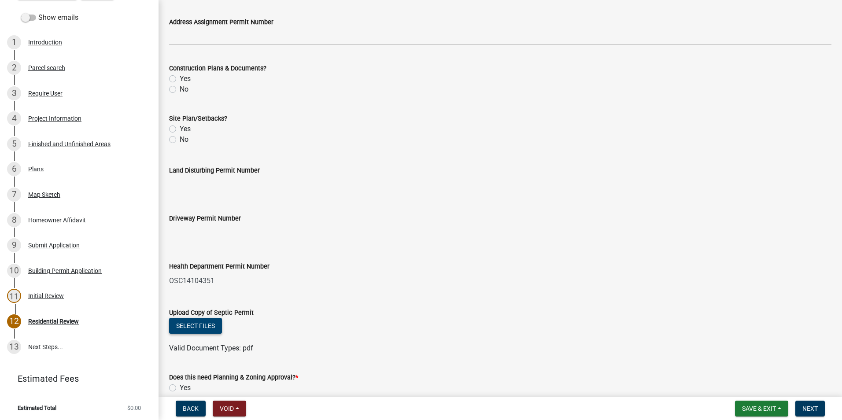
scroll to position [308, 0]
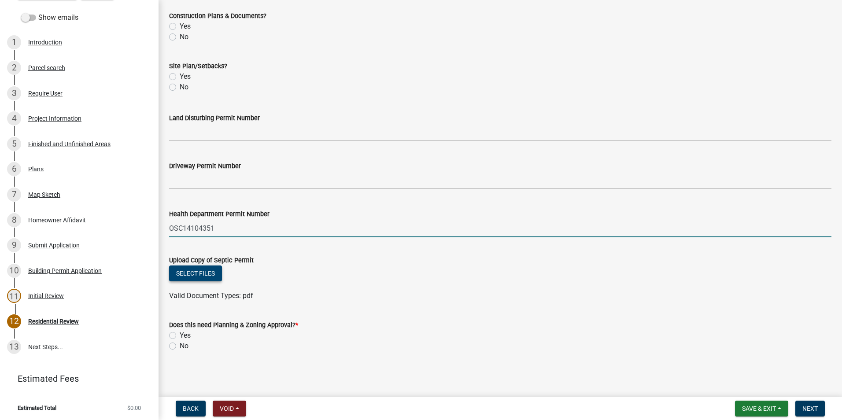
click at [204, 275] on button "Select files" at bounding box center [195, 274] width 53 height 16
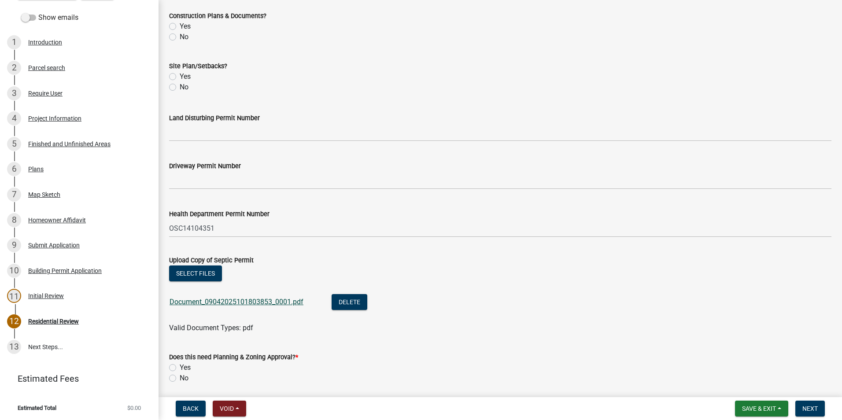
click at [243, 300] on link "Document_09042025101803853_0001.pdf" at bounding box center [237, 302] width 134 height 8
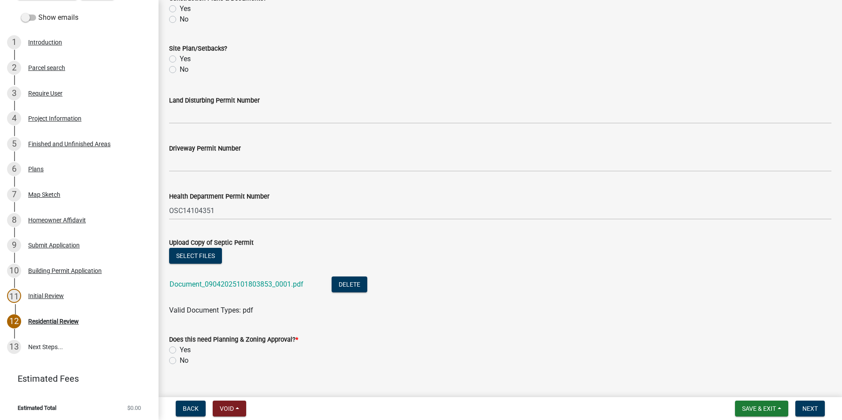
scroll to position [340, 0]
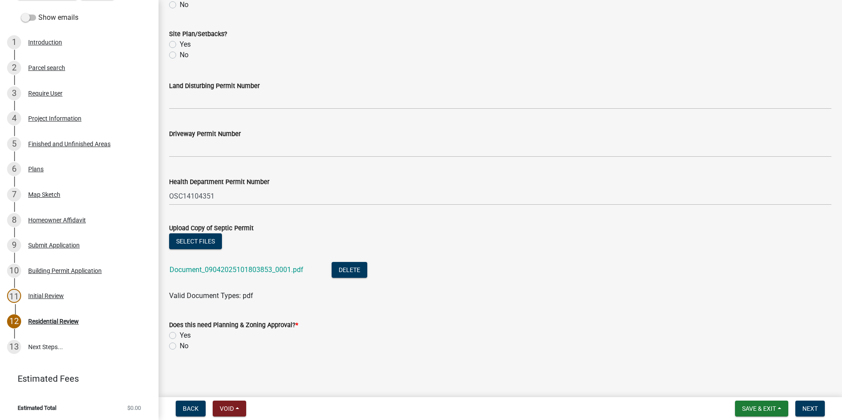
click at [176, 338] on div "Yes" at bounding box center [500, 335] width 663 height 11
click at [180, 332] on label "Yes" at bounding box center [185, 335] width 11 height 11
click at [180, 332] on input "Yes" at bounding box center [183, 333] width 6 height 6
radio input "true"
click at [772, 408] on span "Save & Exit" at bounding box center [759, 408] width 34 height 7
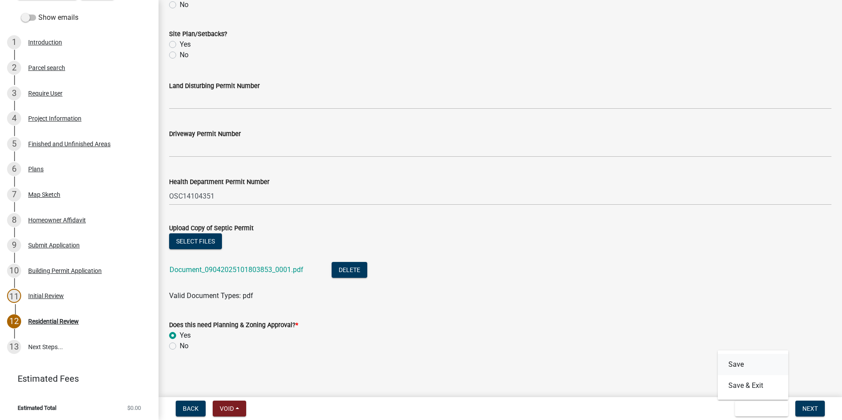
click at [758, 366] on button "Save" at bounding box center [753, 364] width 70 height 21
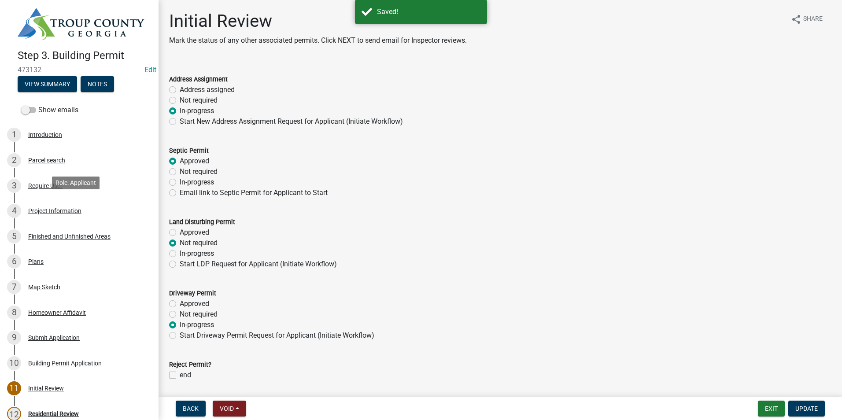
scroll to position [0, 0]
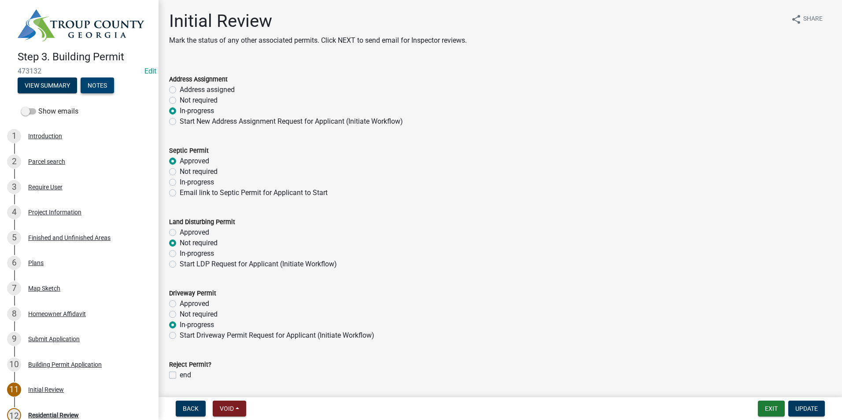
click at [94, 85] on button "Notes" at bounding box center [97, 86] width 33 height 16
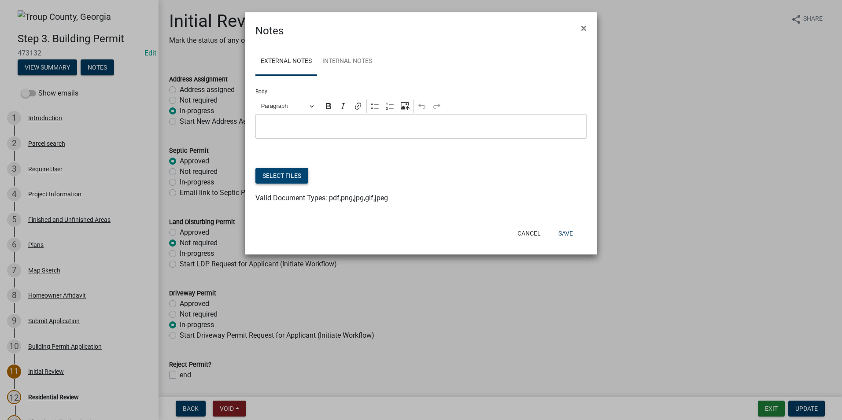
click at [277, 176] on button "Select files" at bounding box center [282, 176] width 53 height 16
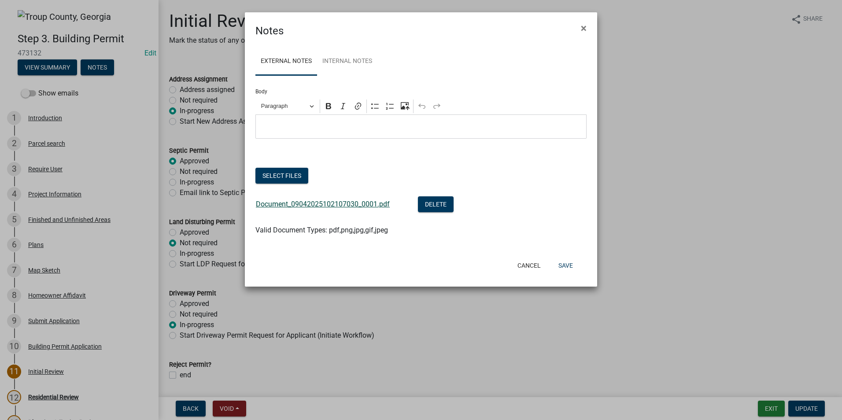
click at [316, 201] on link "Document_09042025102107030_0001.pdf" at bounding box center [323, 204] width 134 height 8
click at [329, 204] on link "Document_09042025102107030_0001.pdf" at bounding box center [323, 204] width 134 height 8
click at [559, 267] on button "Save" at bounding box center [566, 266] width 29 height 16
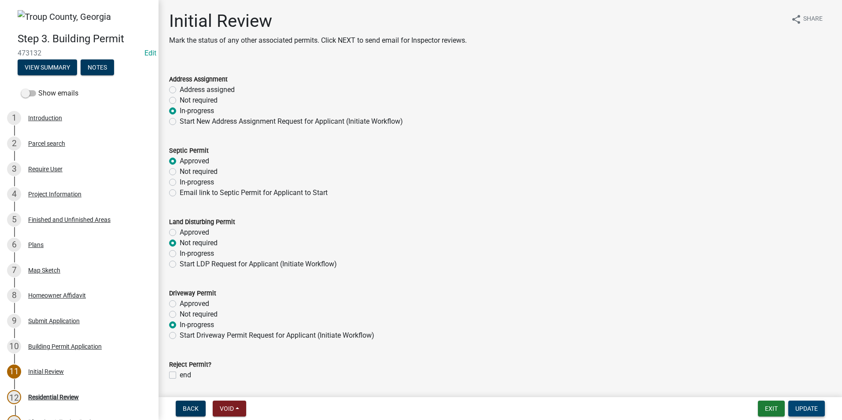
click at [805, 409] on span "Update" at bounding box center [807, 408] width 22 height 7
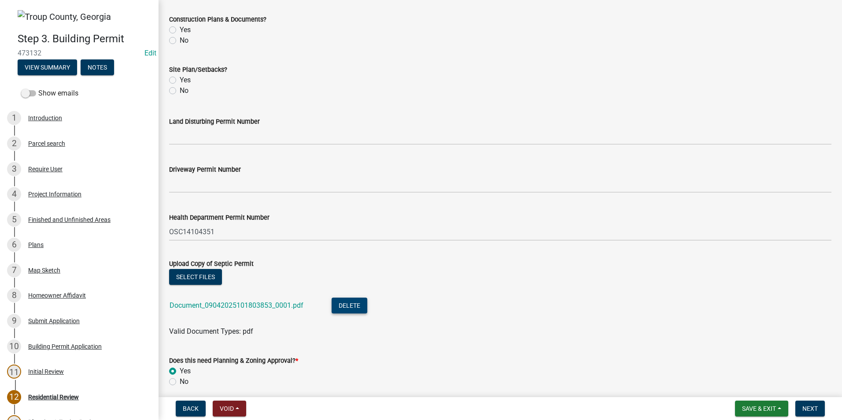
scroll to position [340, 0]
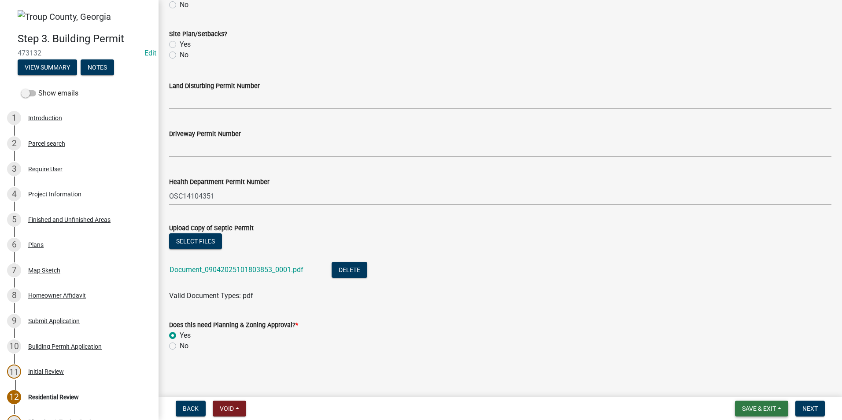
click at [753, 404] on button "Save & Exit" at bounding box center [761, 409] width 53 height 16
click at [753, 387] on button "Save & Exit" at bounding box center [753, 385] width 70 height 21
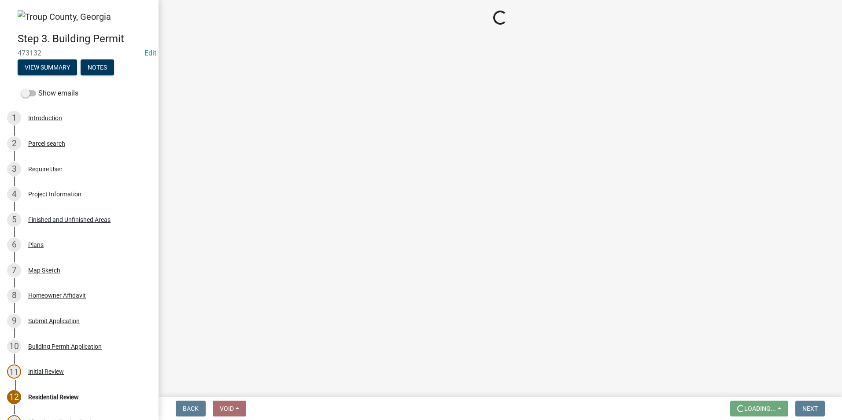
scroll to position [0, 0]
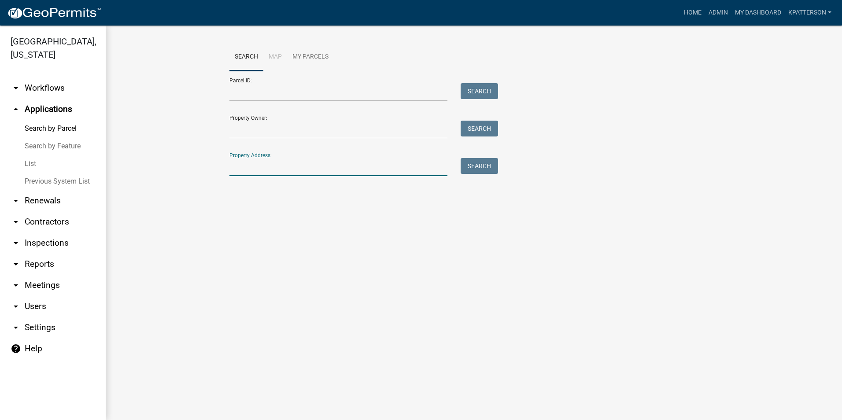
click at [246, 167] on input "Property Address:" at bounding box center [339, 167] width 218 height 18
click at [479, 163] on button "Search" at bounding box center [479, 166] width 37 height 16
click at [274, 166] on input "63 jerrell hogg" at bounding box center [339, 167] width 218 height 18
type input "63 jarrell hog"
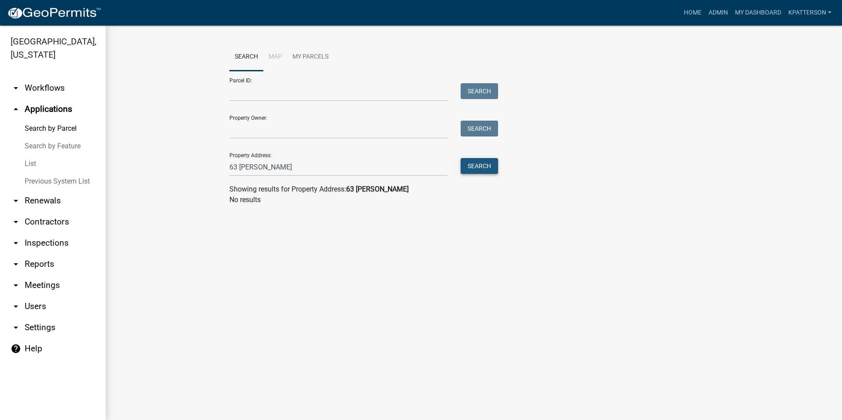
click at [480, 169] on button "Search" at bounding box center [479, 166] width 37 height 16
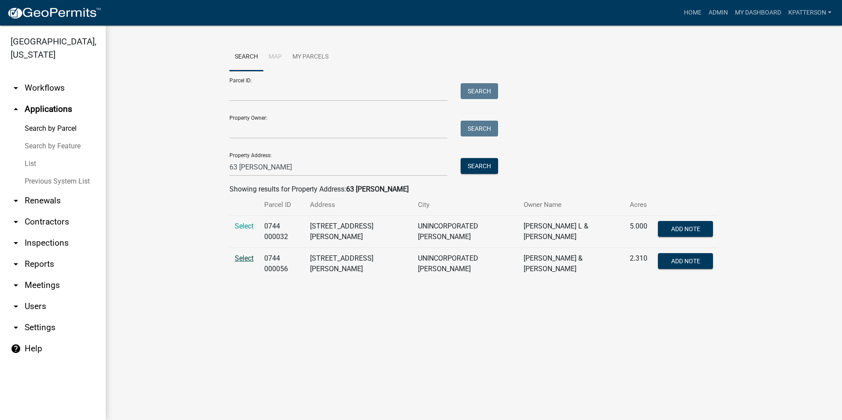
click at [250, 254] on span "Select" at bounding box center [244, 258] width 19 height 8
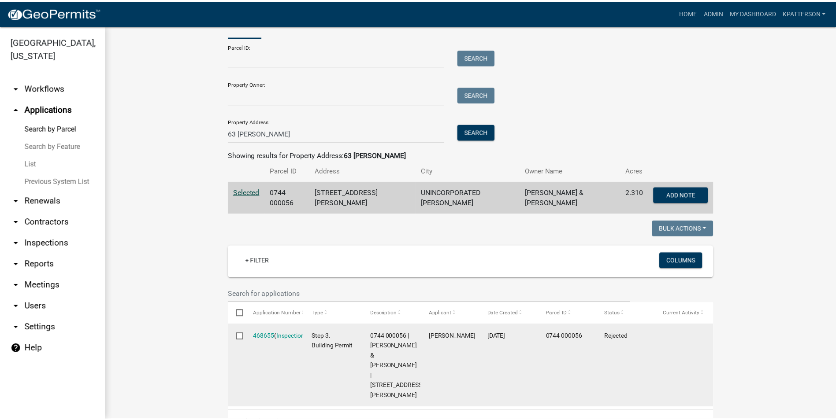
scroll to position [88, 0]
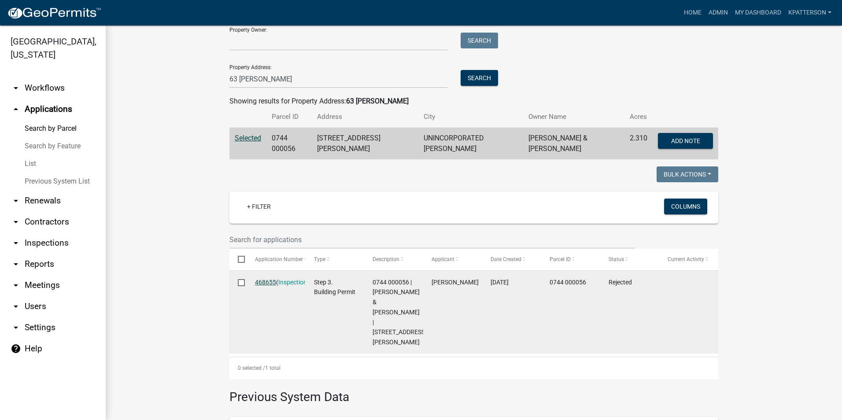
click at [263, 279] on link "468655" at bounding box center [265, 282] width 21 height 7
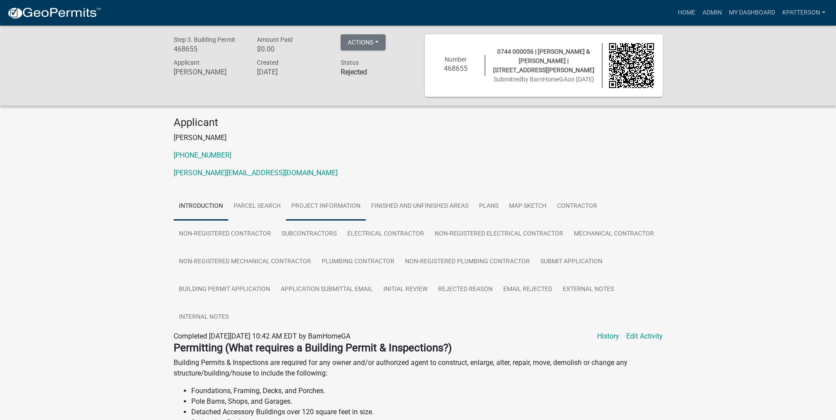
click at [327, 206] on link "Project Information" at bounding box center [326, 207] width 80 height 28
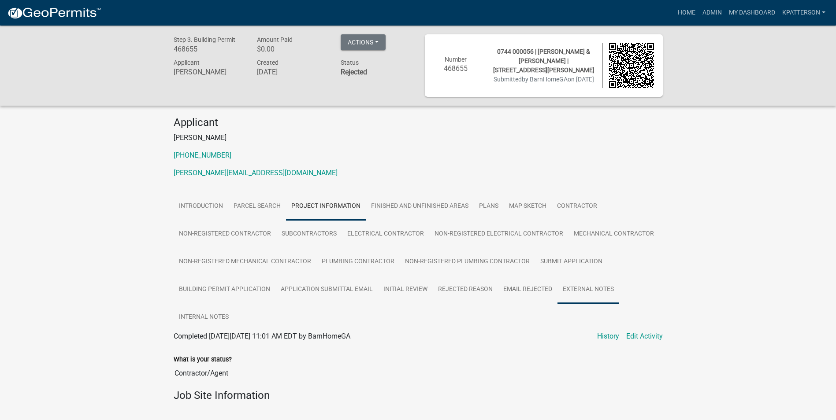
click at [586, 293] on link "External Notes" at bounding box center [588, 290] width 62 height 28
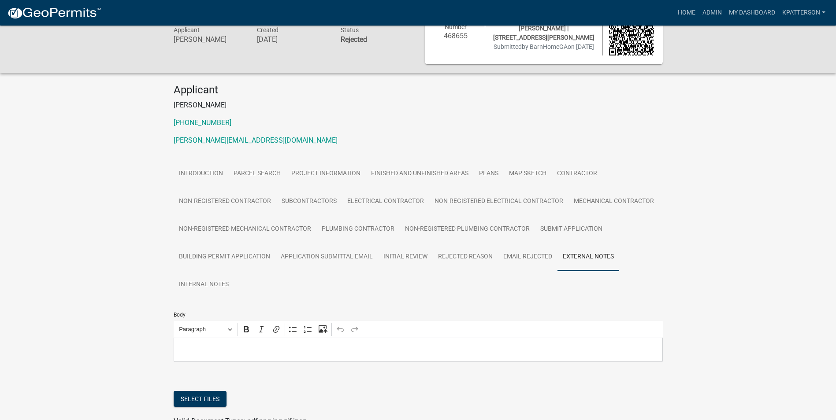
scroll to position [104, 0]
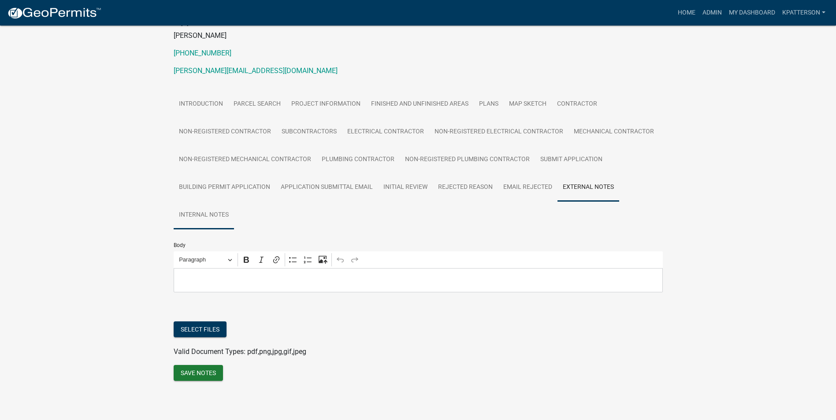
click at [211, 218] on link "Internal Notes" at bounding box center [204, 215] width 60 height 28
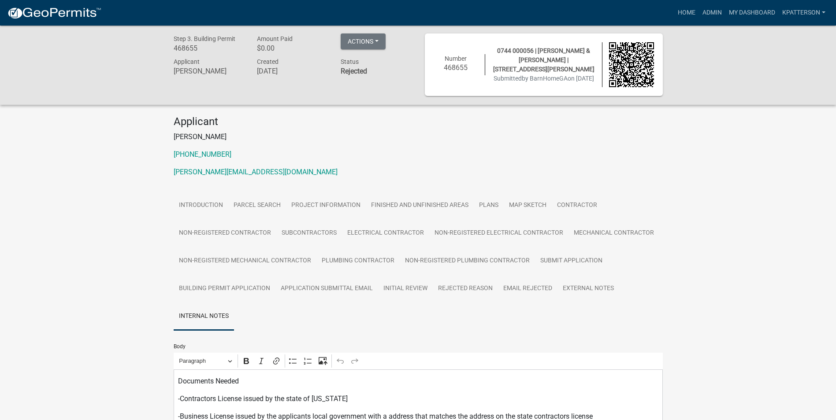
scroll to position [0, 0]
click at [473, 286] on link "Rejected Reason" at bounding box center [465, 290] width 65 height 28
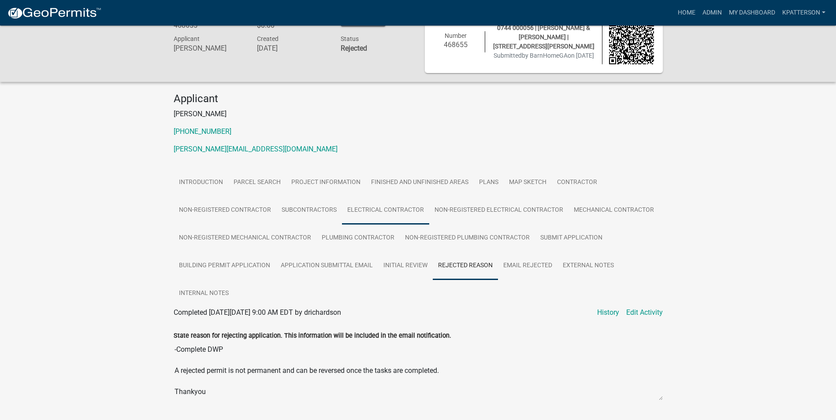
scroll to position [44, 0]
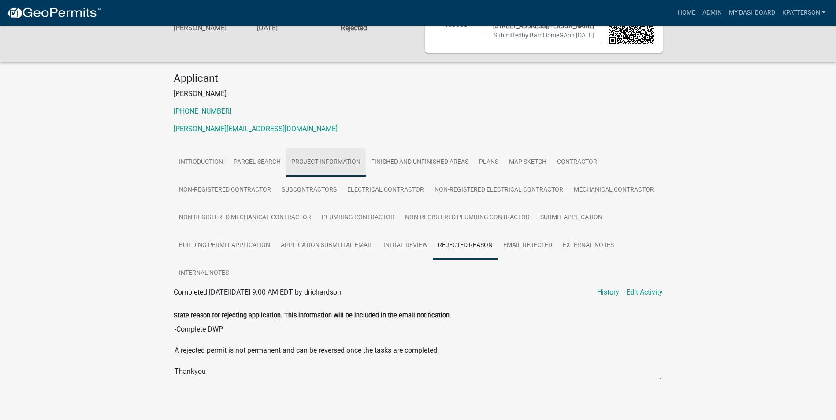
click at [340, 164] on link "Project Information" at bounding box center [326, 162] width 80 height 28
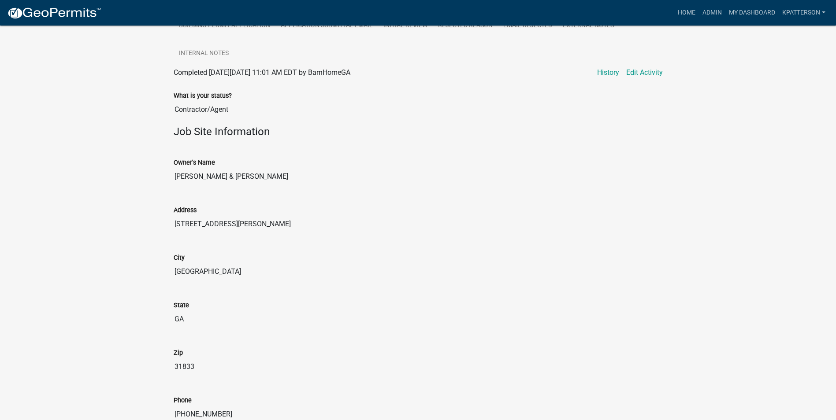
scroll to position [132, 0]
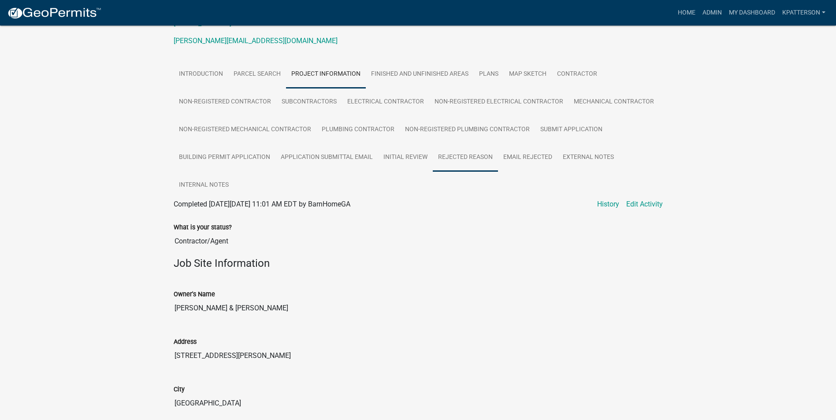
click at [467, 163] on link "Rejected Reason" at bounding box center [465, 158] width 65 height 28
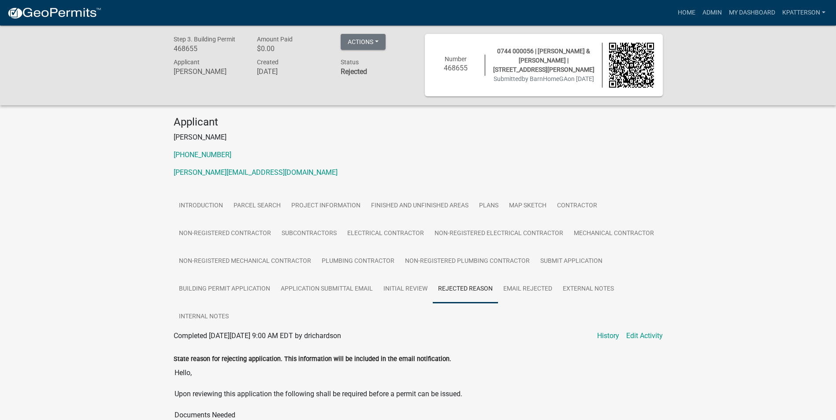
scroll to position [0, 0]
drag, startPoint x: 814, startPoint y: 201, endPoint x: 797, endPoint y: 255, distance: 56.7
click at [786, 265] on div "Step 3. Building Permit 468655 Amount Paid $0.00 Actions Printer Friendly Recal…" at bounding box center [418, 242] width 836 height 432
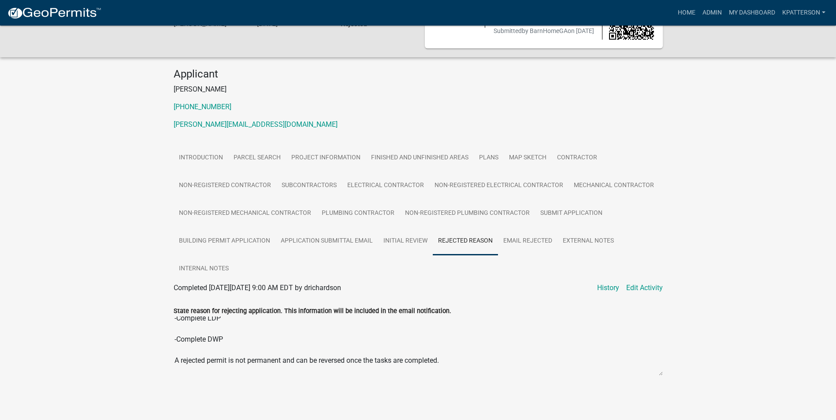
scroll to position [176, 0]
